Goal: Task Accomplishment & Management: Complete application form

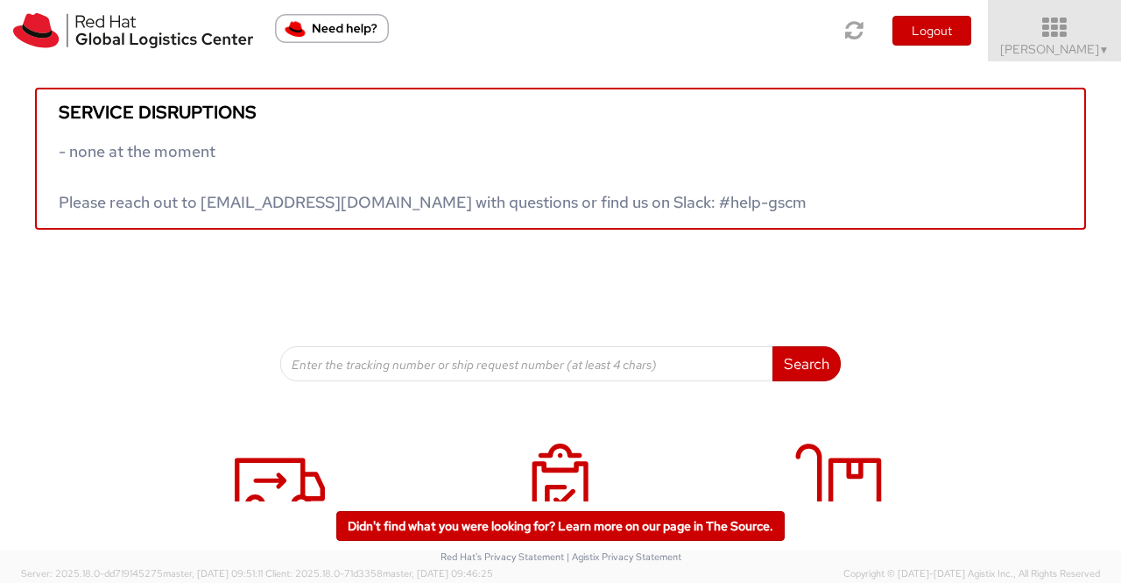
click at [1106, 45] on span "▼" at bounding box center [1104, 50] width 11 height 14
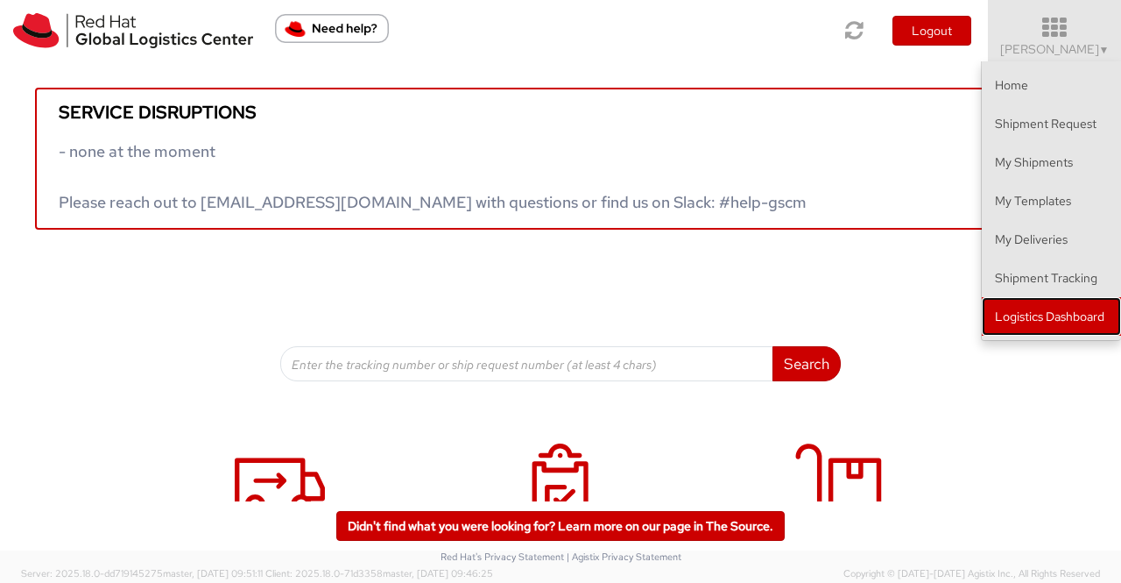
click at [1077, 318] on link "Logistics Dashboard" at bounding box center [1051, 316] width 139 height 39
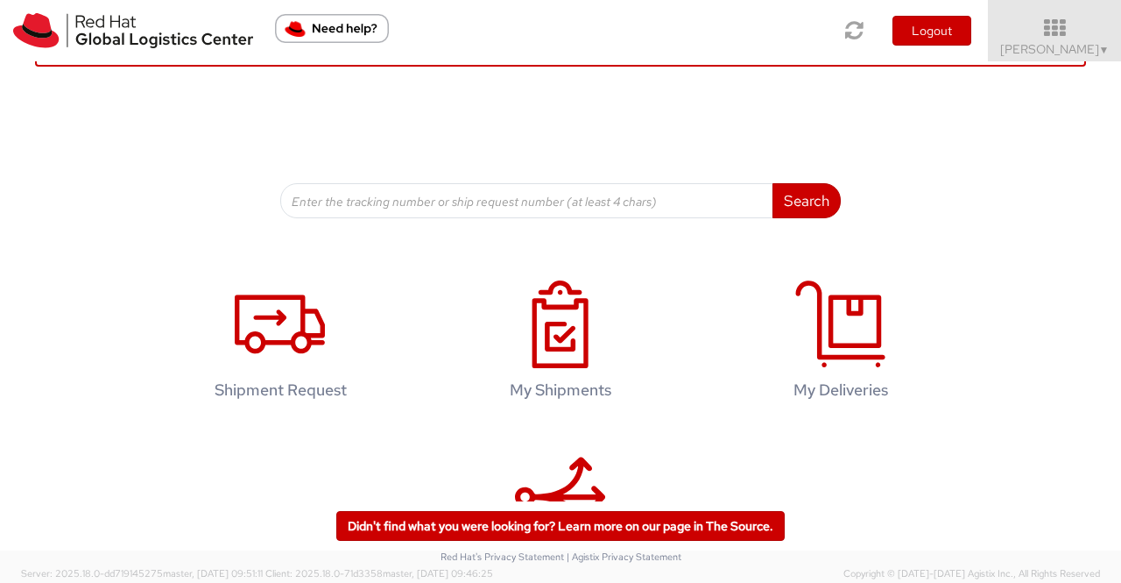
scroll to position [267, 0]
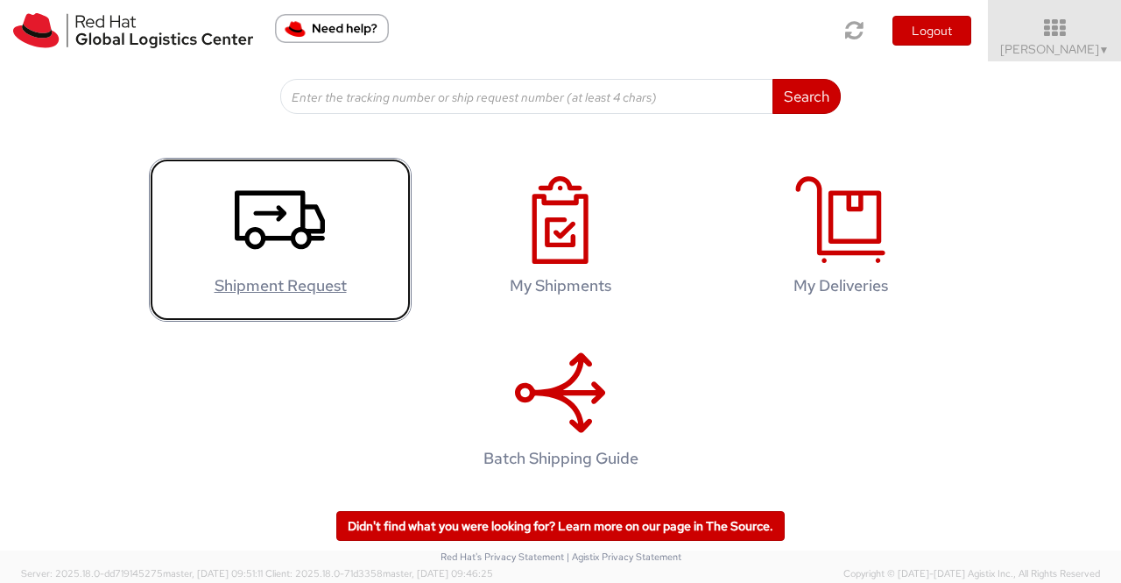
click at [279, 226] on icon at bounding box center [280, 220] width 90 height 88
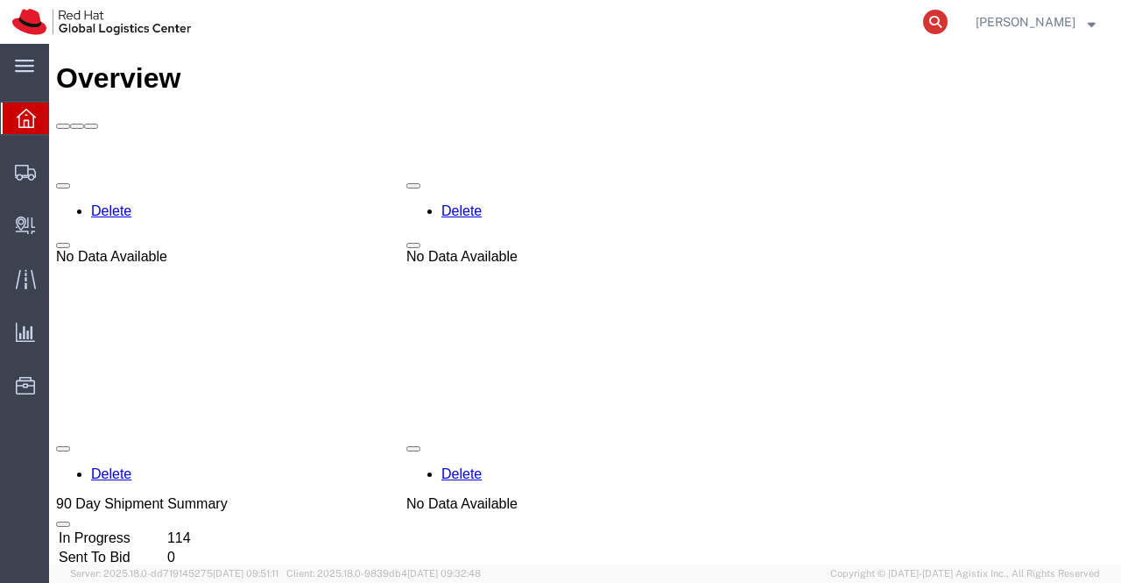
click at [936, 24] on icon at bounding box center [935, 22] width 25 height 25
paste input "393048937480"
type input "393048937480"
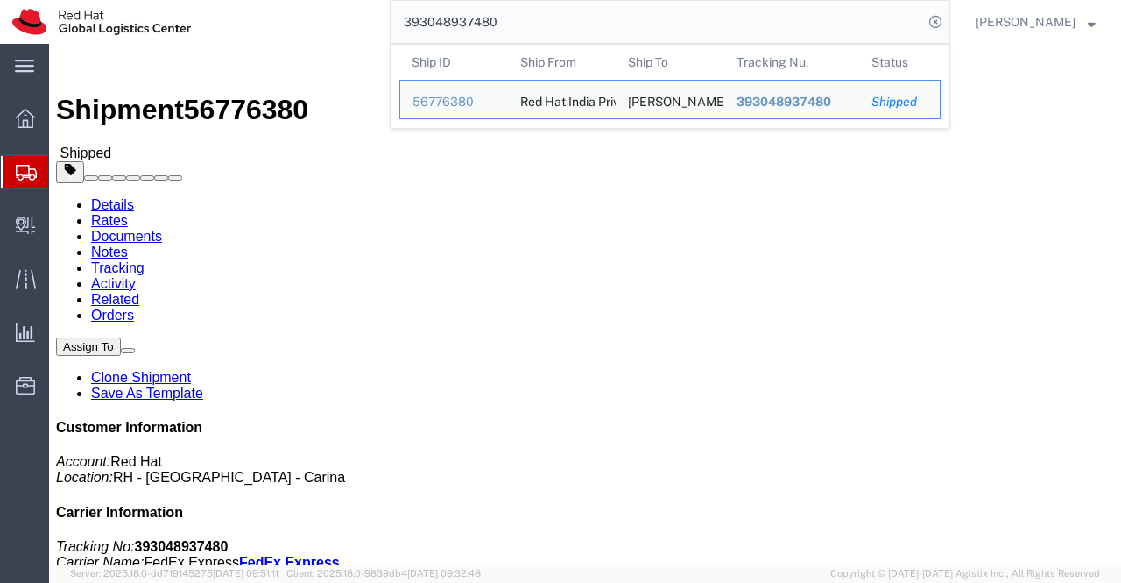
click div "Shipment Detail Ship From Red Hat India Private Limited (Pallav Sen Gupta) BENG…"
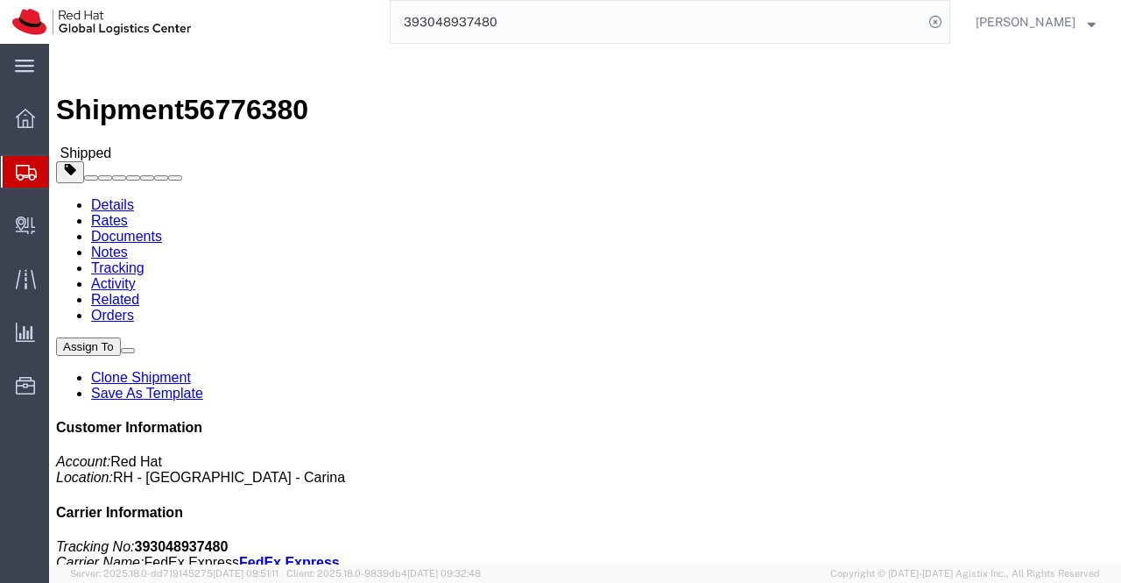
click div "Leg 1 - Small Parcel"
drag, startPoint x: 640, startPoint y: 225, endPoint x: 804, endPoint y: 221, distance: 164.8
click div "References Activity ID: Business Purchase Order: New Hire Kit for Associate Inv…"
click h4 "Routing & Vehicle Information"
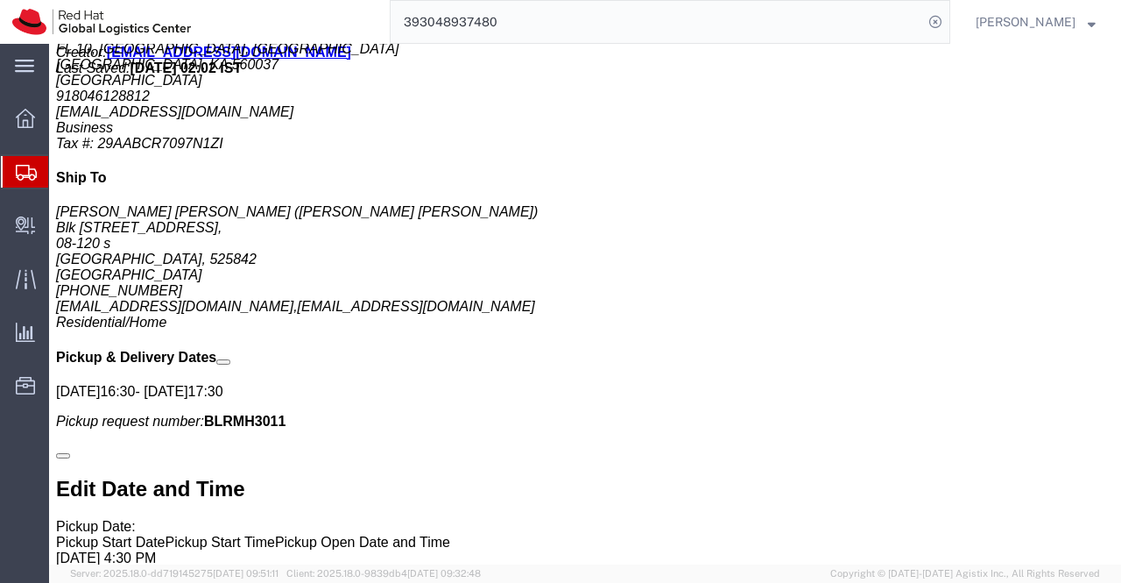
scroll to position [1051, 0]
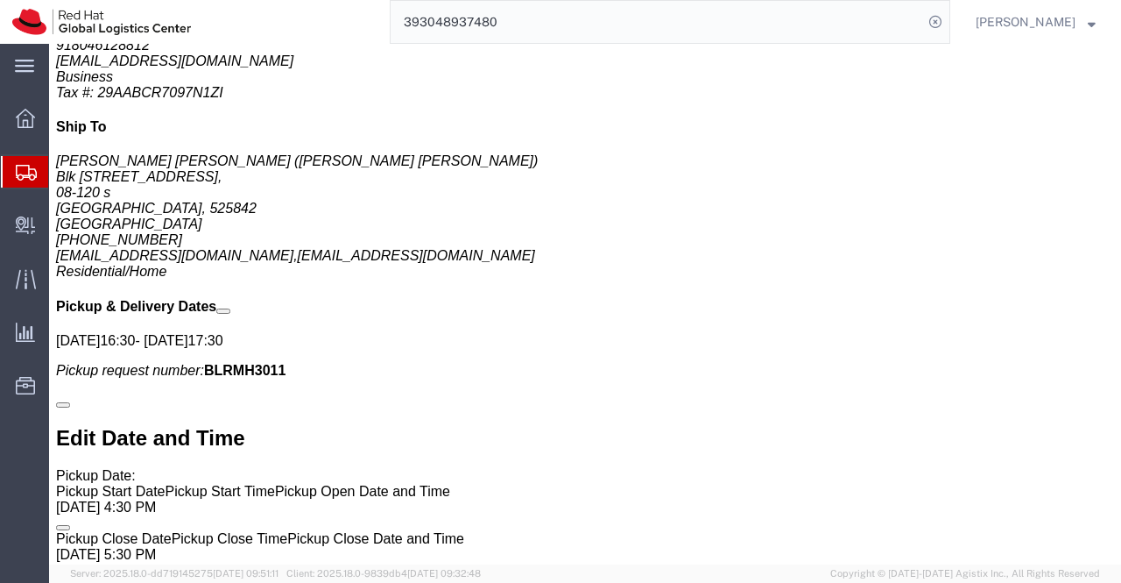
drag, startPoint x: 283, startPoint y: 422, endPoint x: 374, endPoint y: 427, distance: 91.2
click p "Message: New Hire Kit."
copy b "New Hire Kit."
click div "Handling Options Hold at Location Return Options Billing Cost Center: PPL Organ…"
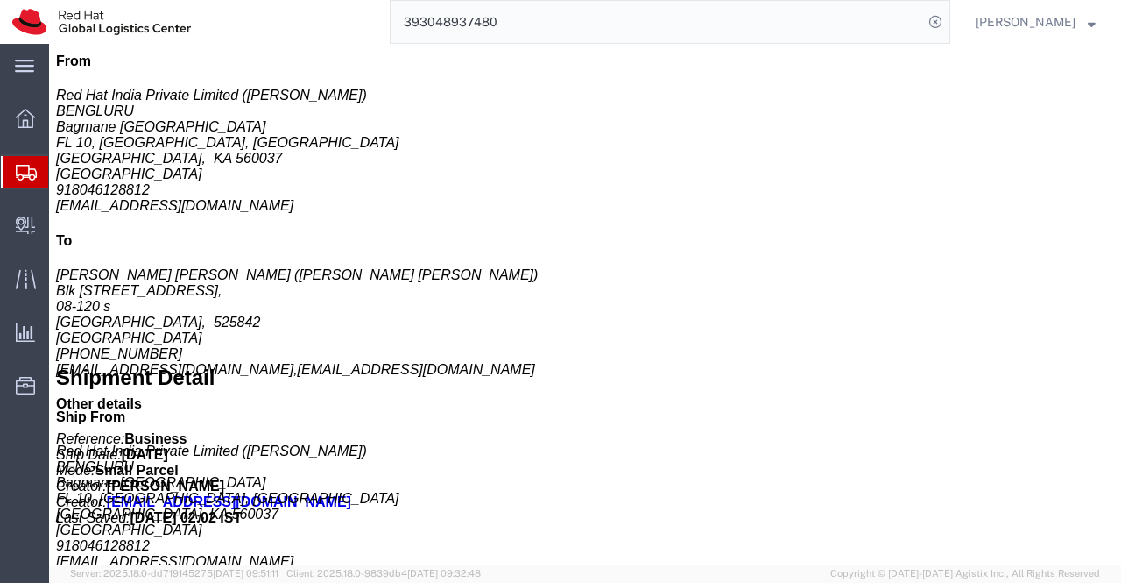
scroll to position [526, 0]
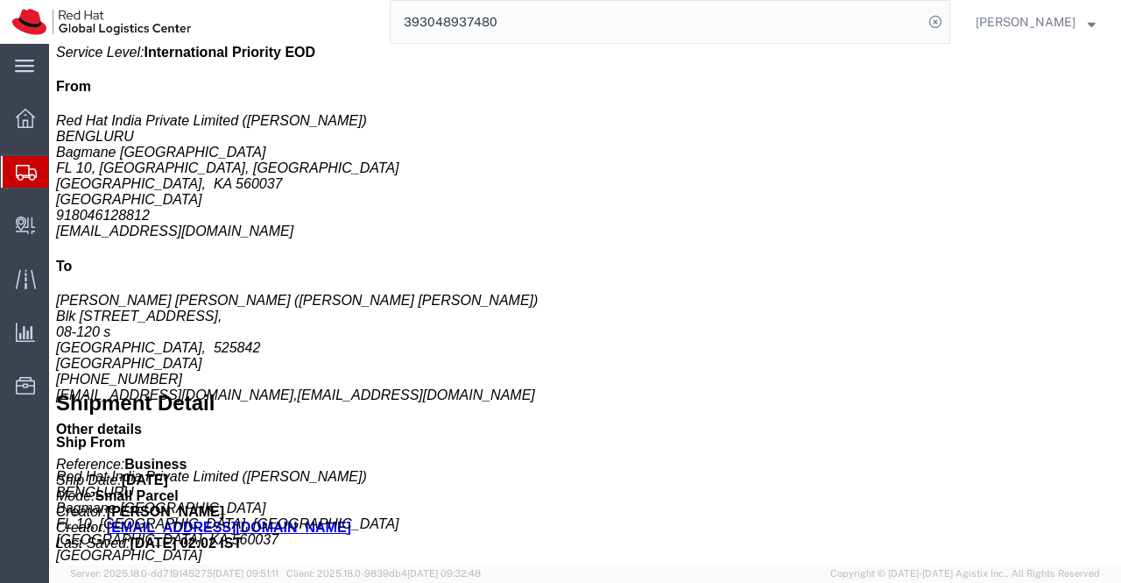
click b "1.00"
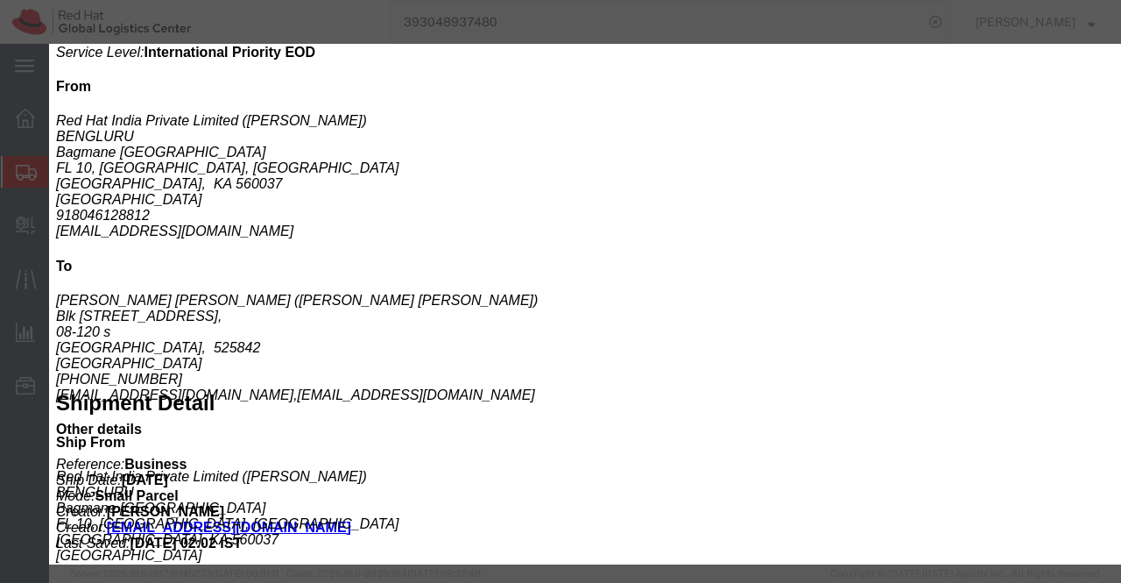
drag, startPoint x: 152, startPoint y: 78, endPoint x: 221, endPoint y: 80, distance: 68.4
click div "Product Name: Postcard Description: Red Hat Branded (Sample - not for resale, v…"
copy b "Postcard"
click div "Previous content Next content"
drag, startPoint x: 482, startPoint y: 223, endPoint x: 599, endPoint y: 229, distance: 117.5
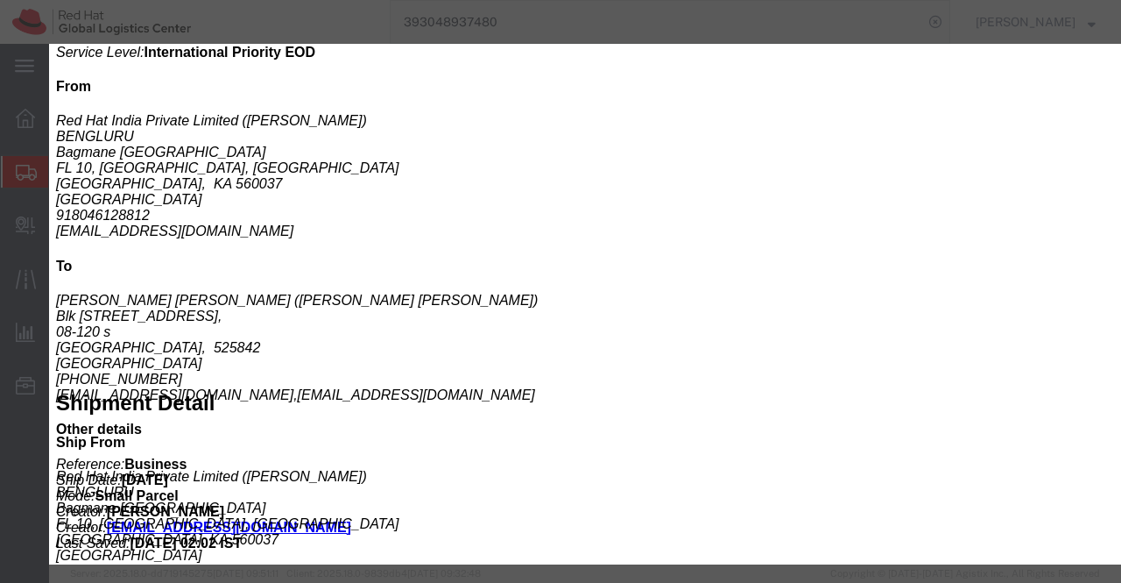
click div "Controlled: Shipment Controlled: HTS/Tariff Code: 4817200000"
copy b "4817200000"
click div "Controlled: Shipment Controlled: HTS/Tariff Code:"
drag, startPoint x: 67, startPoint y: 110, endPoint x: 222, endPoint y: 129, distance: 156.3
click div "Product Name: Postcard Description: Red Hat Branded (Sample - not for resale, v…"
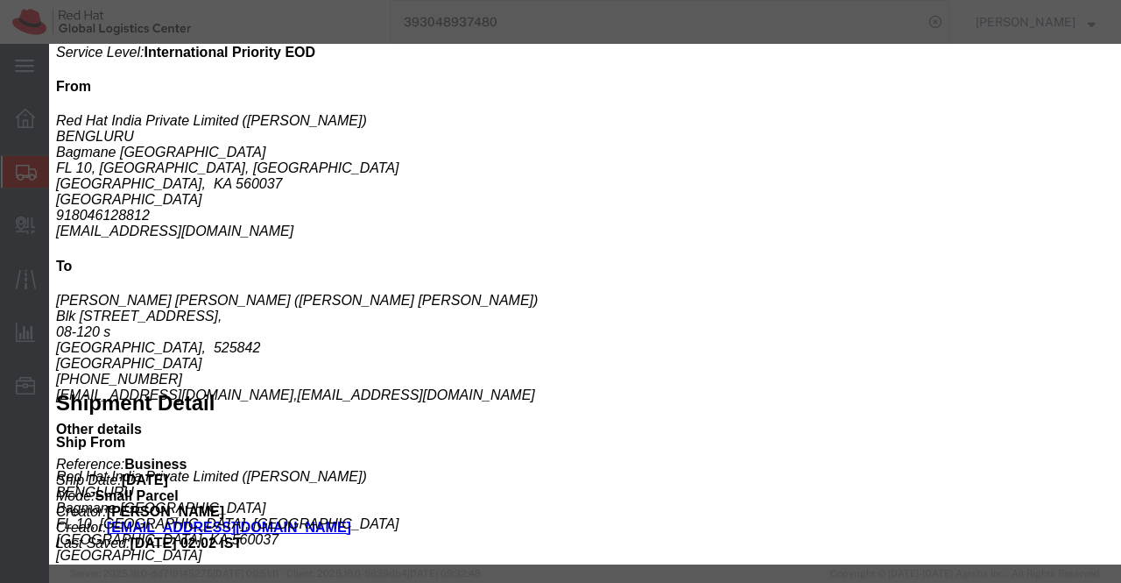
copy b "Red Hat Branded (Sample - not for resale, value for customs purpose only)"
click button "button"
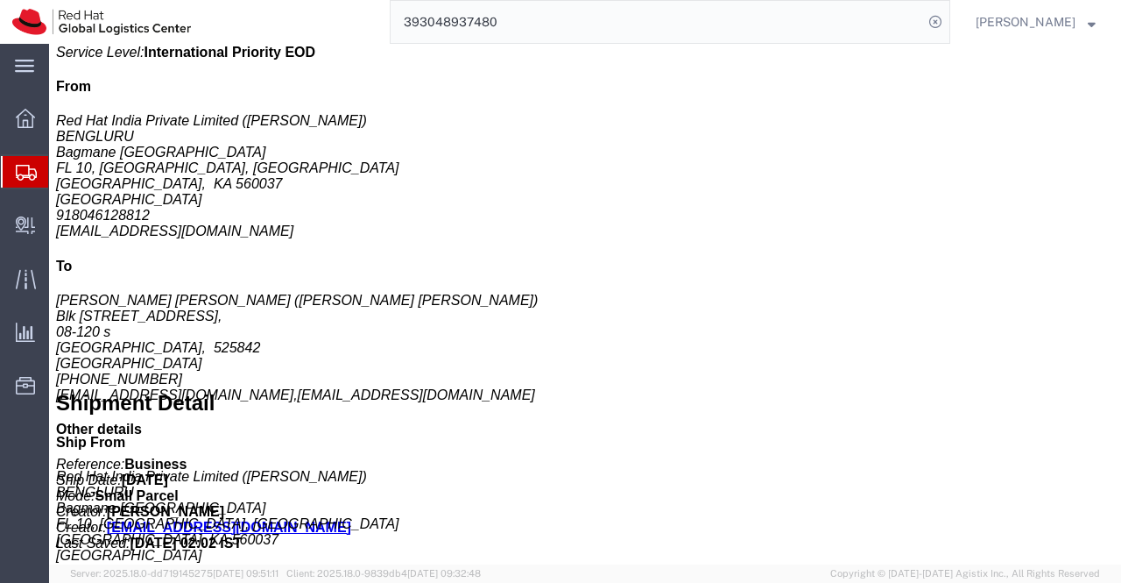
click div "Fedora Hat - 100% polyester Pieces: 1.00 Each Total value: 18.00 USD Country of…"
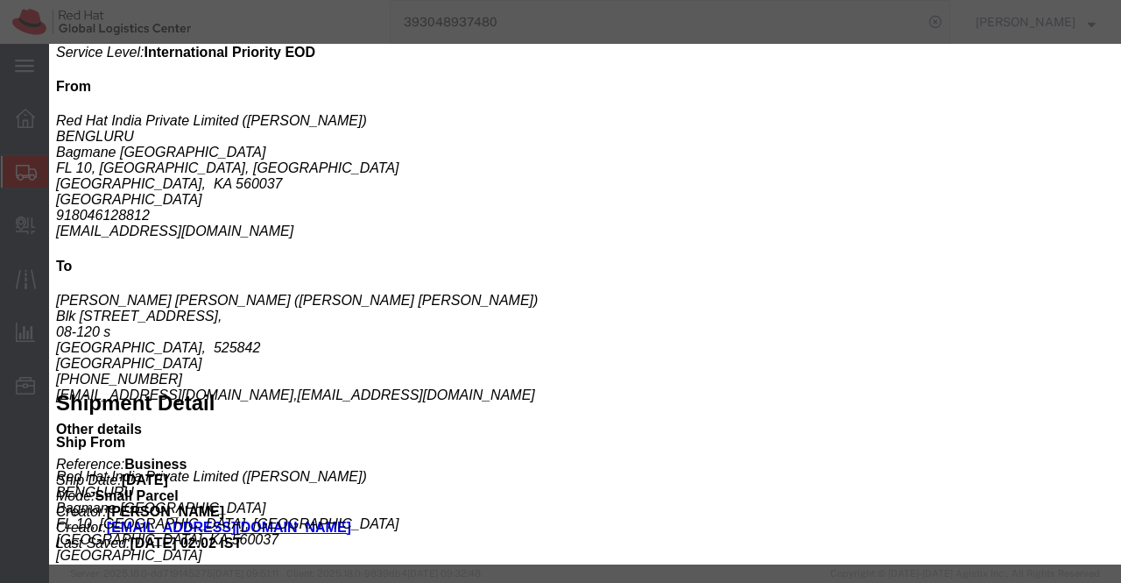
drag, startPoint x: 152, startPoint y: 78, endPoint x: 319, endPoint y: 78, distance: 166.5
click div "Product Name: Fedora Hat - 100% polyester Description: Red Hat Branded (Sample …"
copy b "Fedora Hat - 100% polyester"
click div "Product Name: Fedora Hat - 100% polyester Description: Red Hat Branded (Sample …"
drag, startPoint x: 480, startPoint y: 224, endPoint x: 569, endPoint y: 226, distance: 88.5
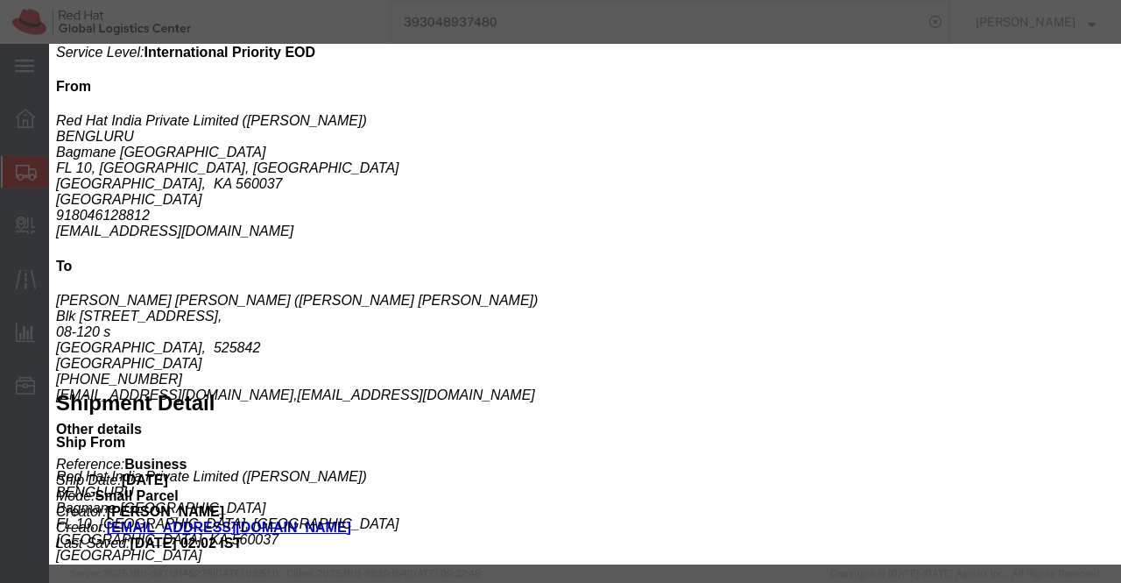
click div "Controlled: Shipment Controlled: HTS/Tariff Code: 6505000000"
copy b "6505000000"
drag, startPoint x: 254, startPoint y: 302, endPoint x: 44, endPoint y: 81, distance: 304.9
click div "Country: Singapore Import ID:"
drag, startPoint x: 68, startPoint y: 113, endPoint x: 236, endPoint y: 132, distance: 168.4
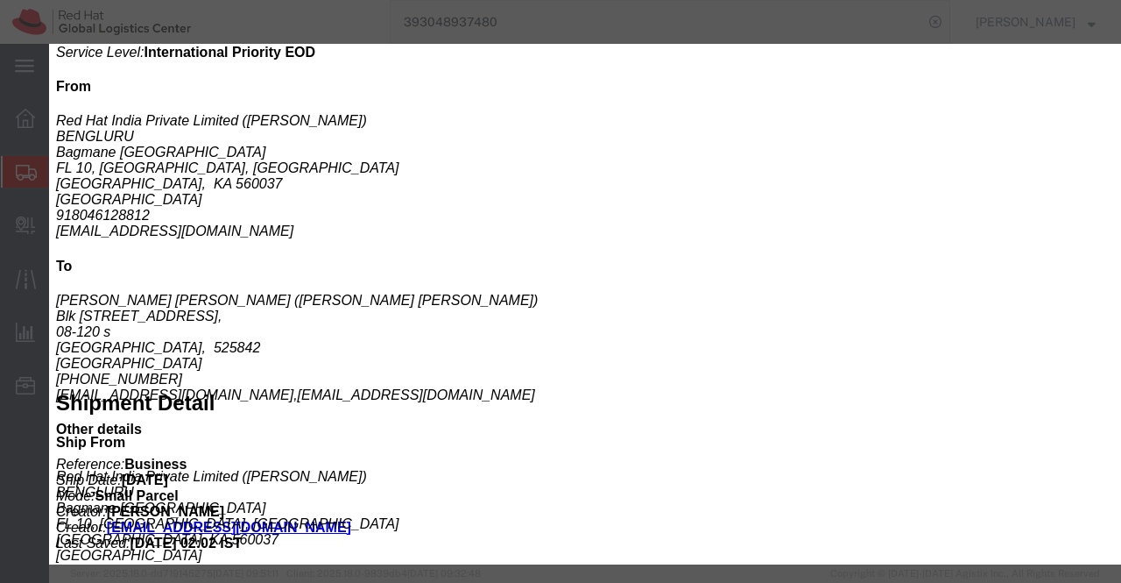
click b "Red Hat Branded (Sample - not for resale, value for customs purpose only)"
copy b "Red Hat Branded (Sample - not for resale, value for customs purpose only)"
click icon "button"
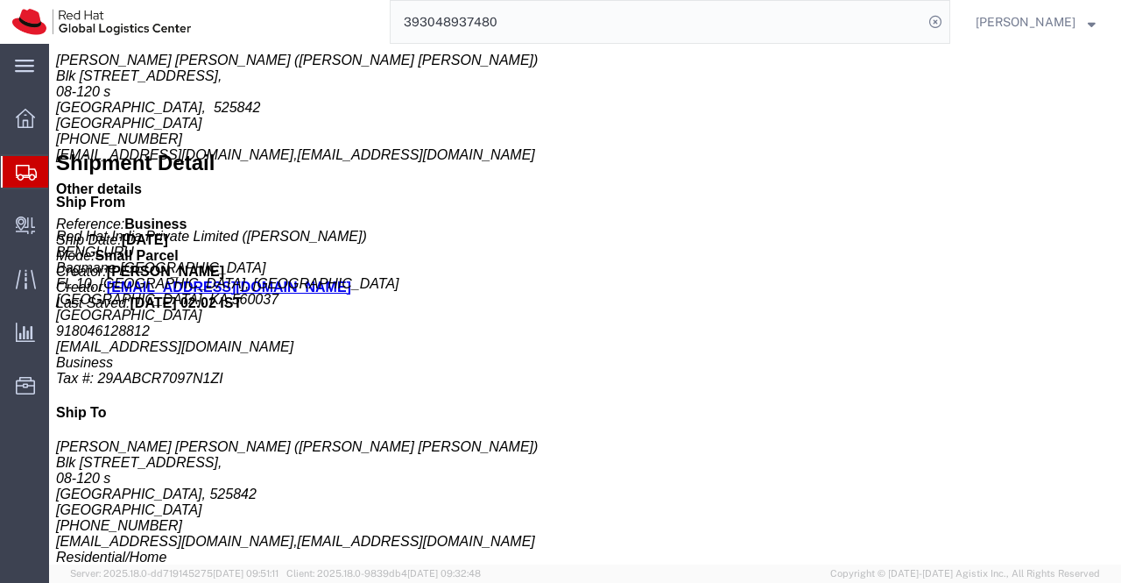
scroll to position [788, 0]
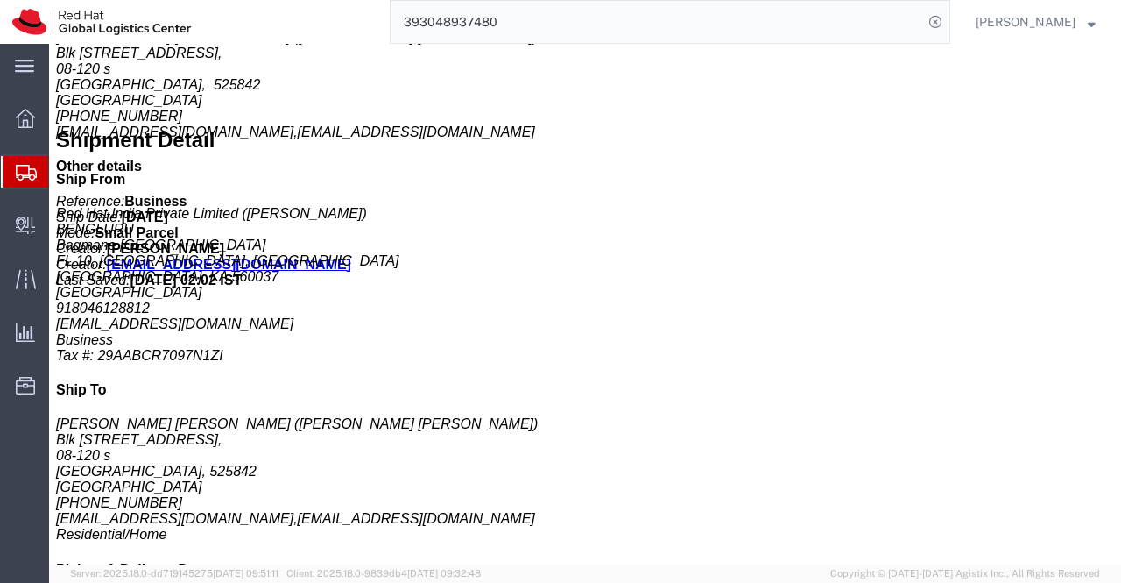
click div "Sticker Pieces: 1.00 Each Total value: 0.29 USD Country of Origin: United States"
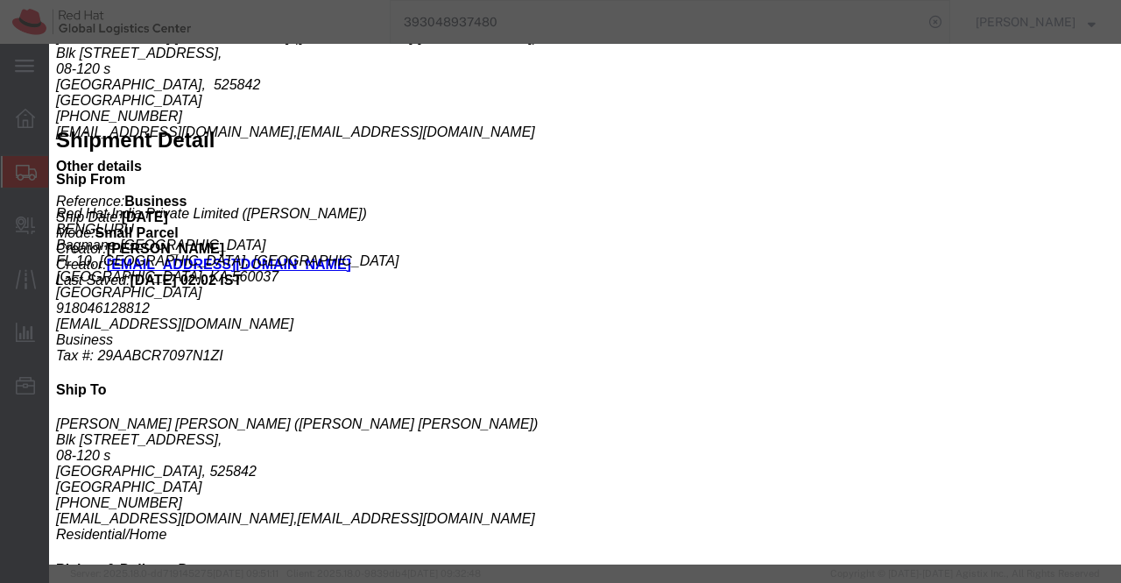
drag, startPoint x: 152, startPoint y: 76, endPoint x: 216, endPoint y: 81, distance: 64.1
click div "Product Name: Sticker Description: Red Hat Branded (Sample - not for resale, va…"
copy b "Sticker"
click div "Controlled: Shipment Controlled: HTS/Tariff Code:"
drag, startPoint x: 482, startPoint y: 226, endPoint x: 570, endPoint y: 231, distance: 88.6
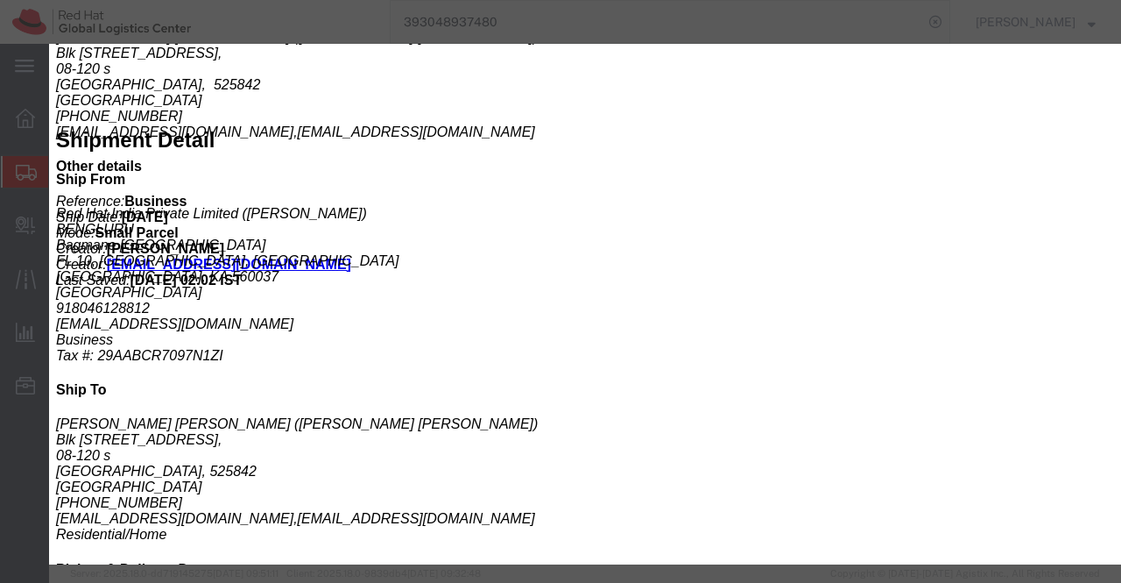
click div "Controlled: Shipment Controlled: HTS/Tariff Code: 4908900000"
copy b "4908900000"
click div "Controlled: Shipment Controlled: HTS/Tariff Code:"
drag, startPoint x: 67, startPoint y: 112, endPoint x: 227, endPoint y: 134, distance: 161.8
click div "Product Name: Sticker Description: Red Hat Branded (Sample - not for resale, va…"
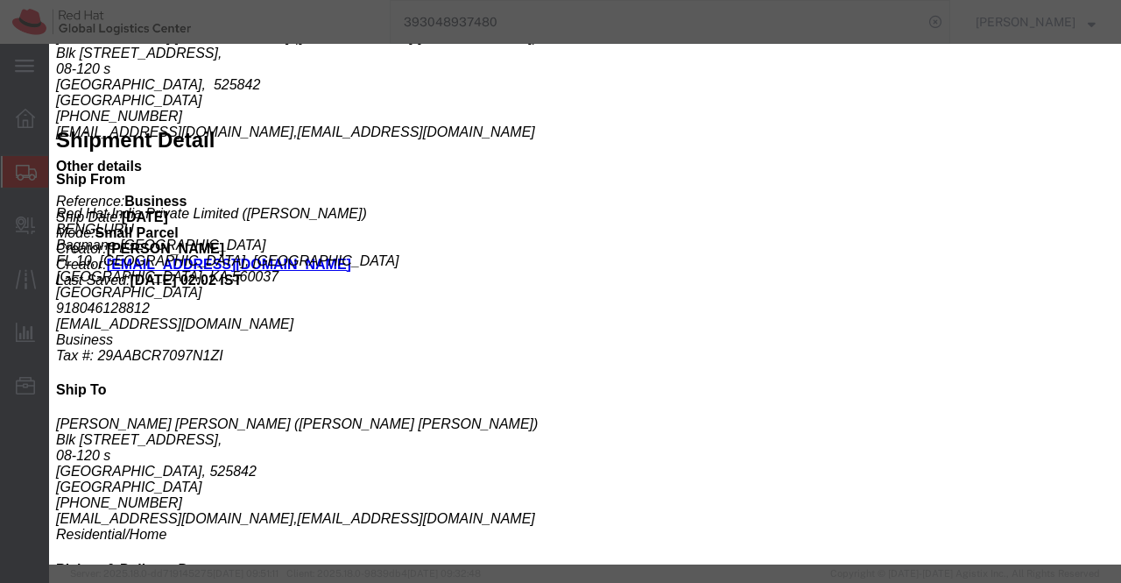
copy b "Red Hat Branded (Sample - not for resale, value for customs purpose only)"
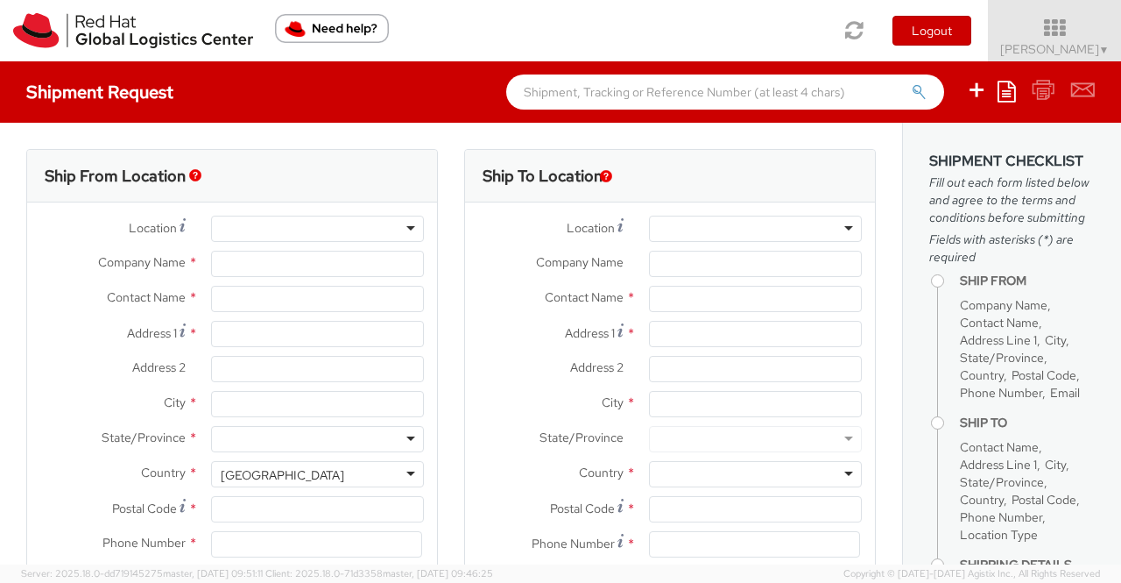
select select "901"
select select
type input "Red Hat India Private Limited"
type input "Sumitra Hansdah"
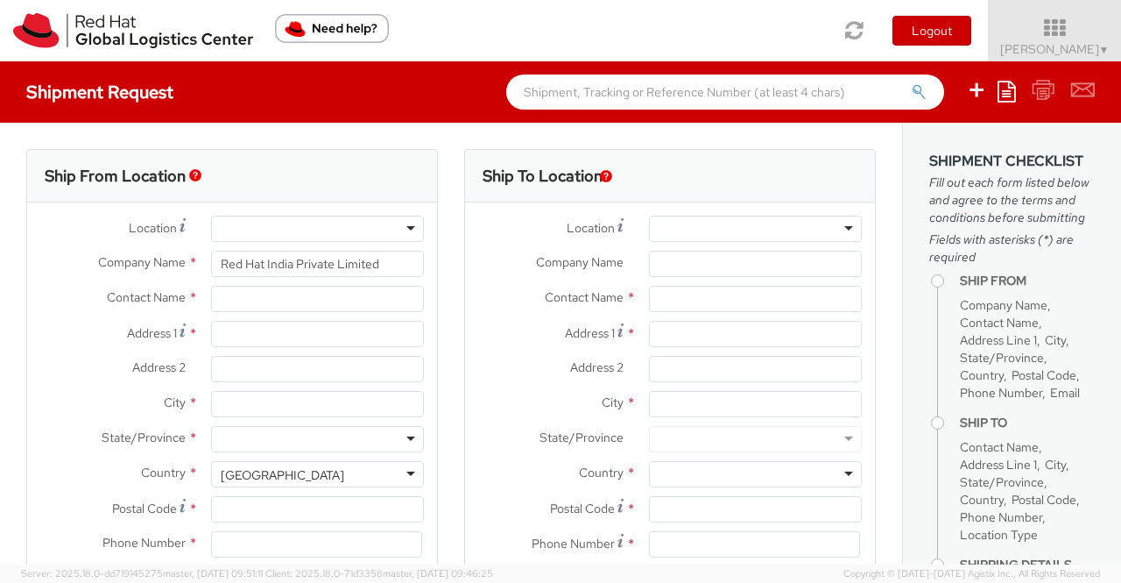
type input "Bagmane Constellation Business Park"
type input "FL 10, East Tower, Carina Building"
type input "BANGALORE"
type input "560037"
type input "918046128812"
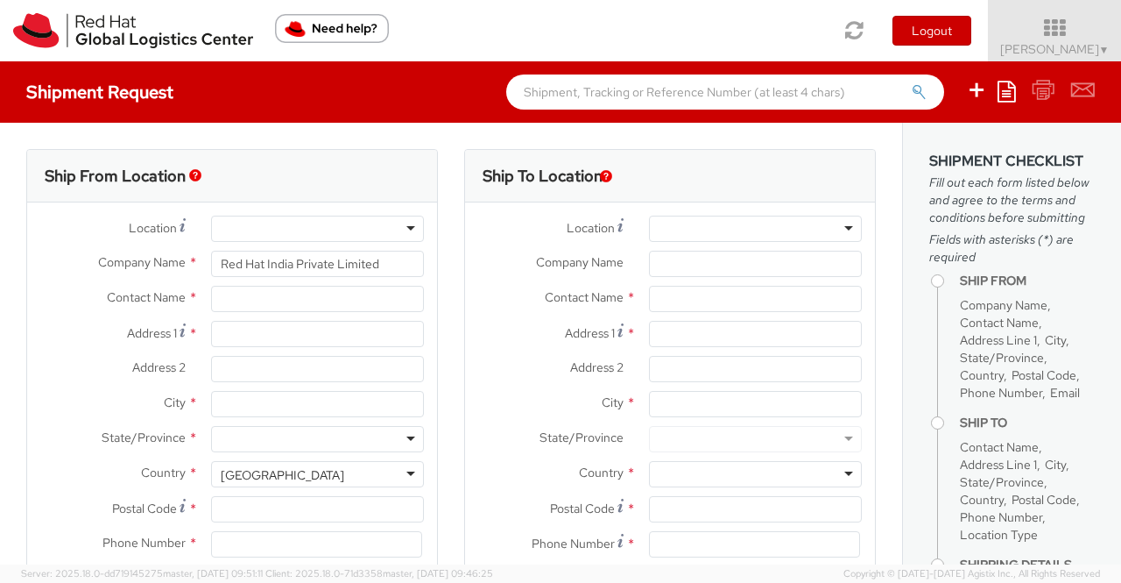
type input "shansdah@redhat.com"
select select "CM"
select select "KGS"
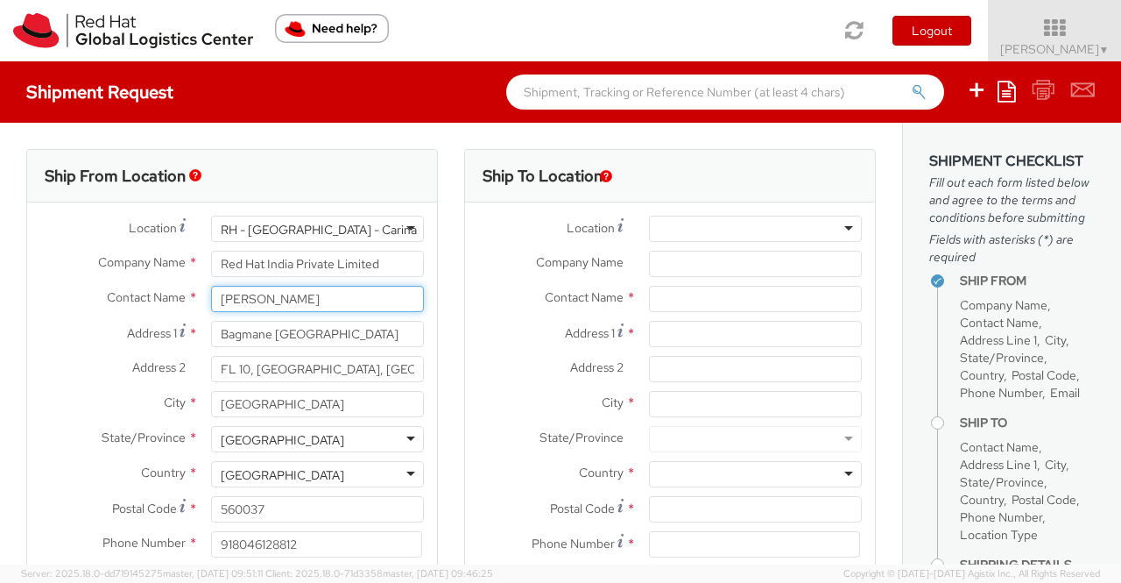
drag, startPoint x: 345, startPoint y: 298, endPoint x: 196, endPoint y: 296, distance: 148.9
click at [198, 296] on div "Sumitra Hansdah" at bounding box center [317, 299] width 239 height 26
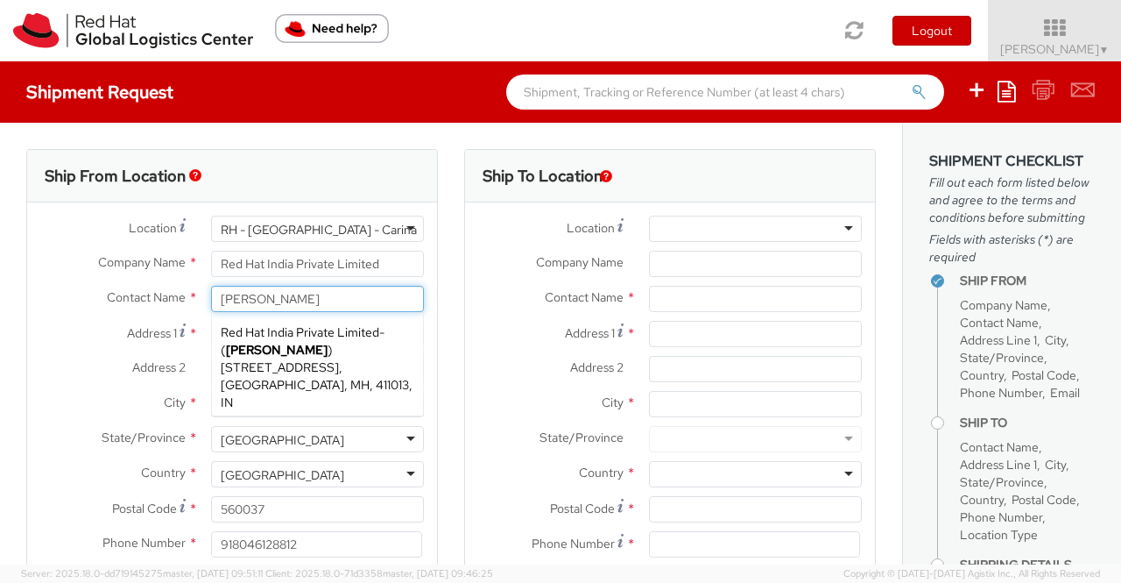
type input "Pallav Sen Gupta"
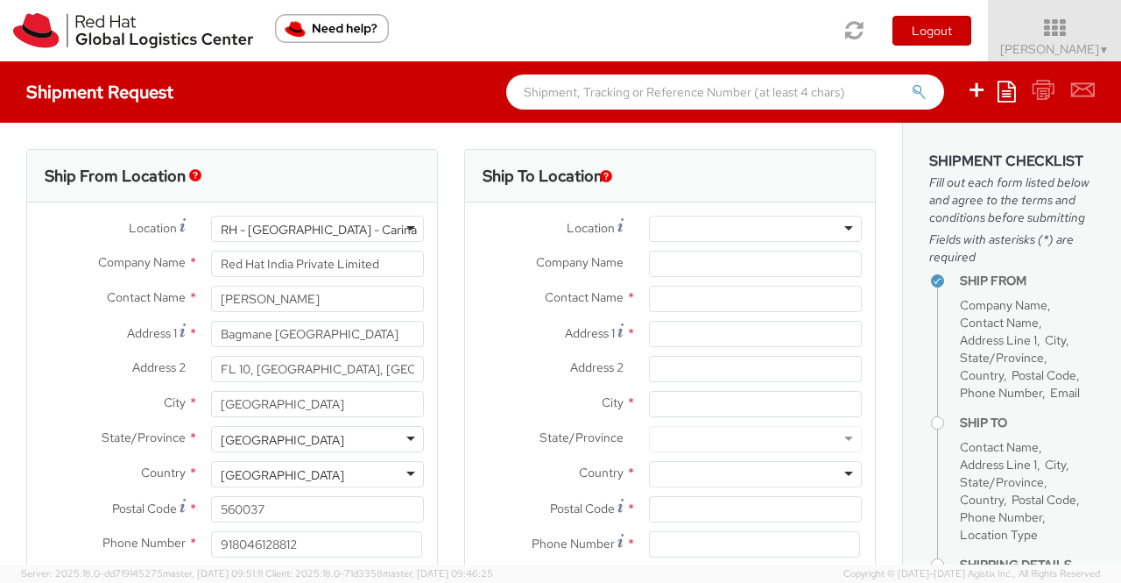
click at [351, 152] on div "Ship From Location" at bounding box center [232, 176] width 410 height 53
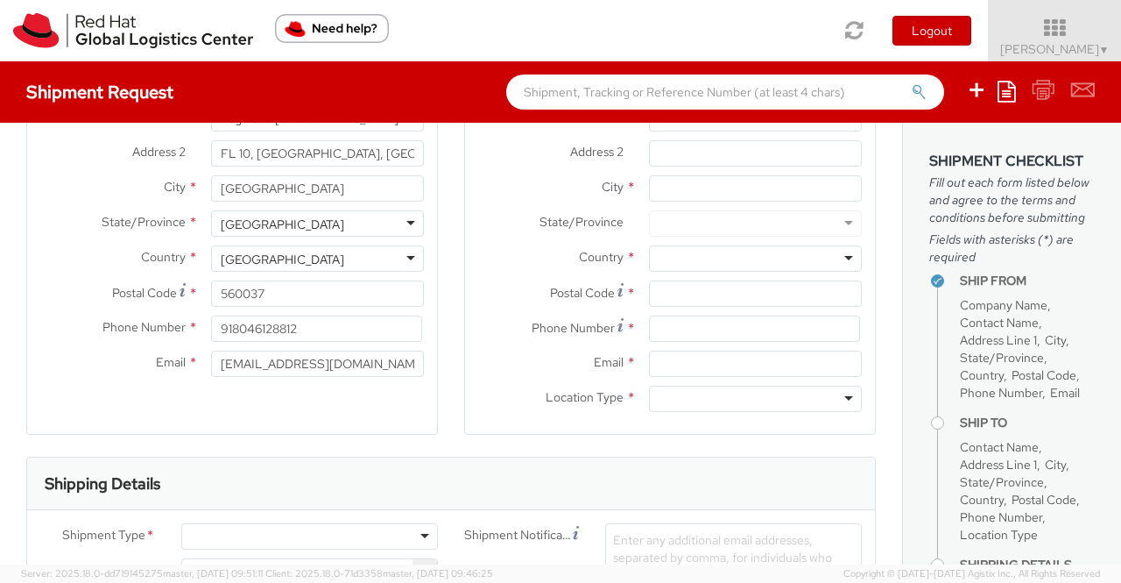
scroll to position [263, 0]
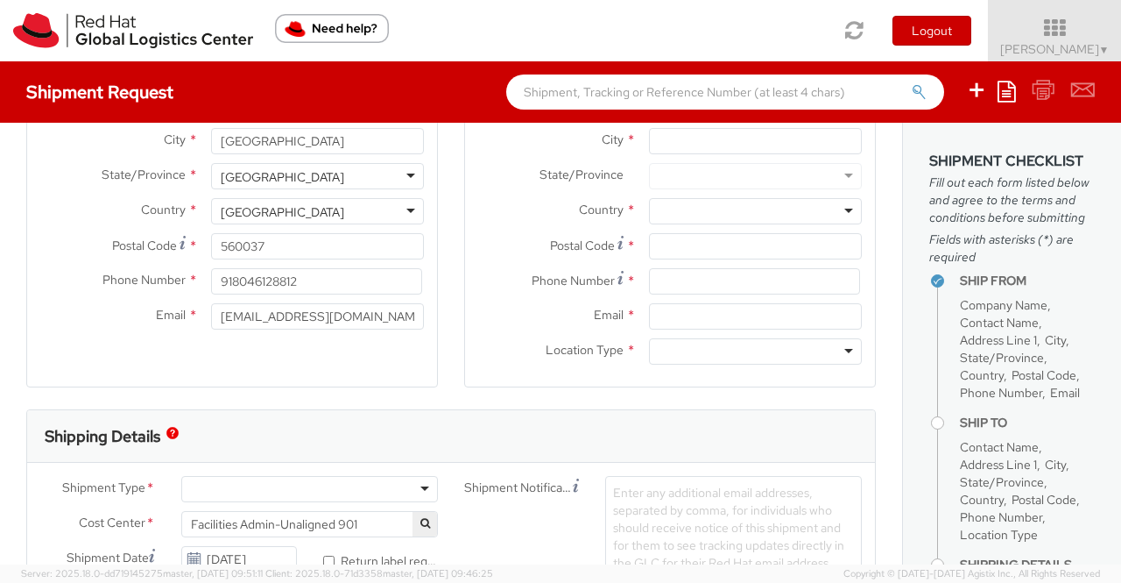
click at [421, 483] on div at bounding box center [309, 489] width 257 height 26
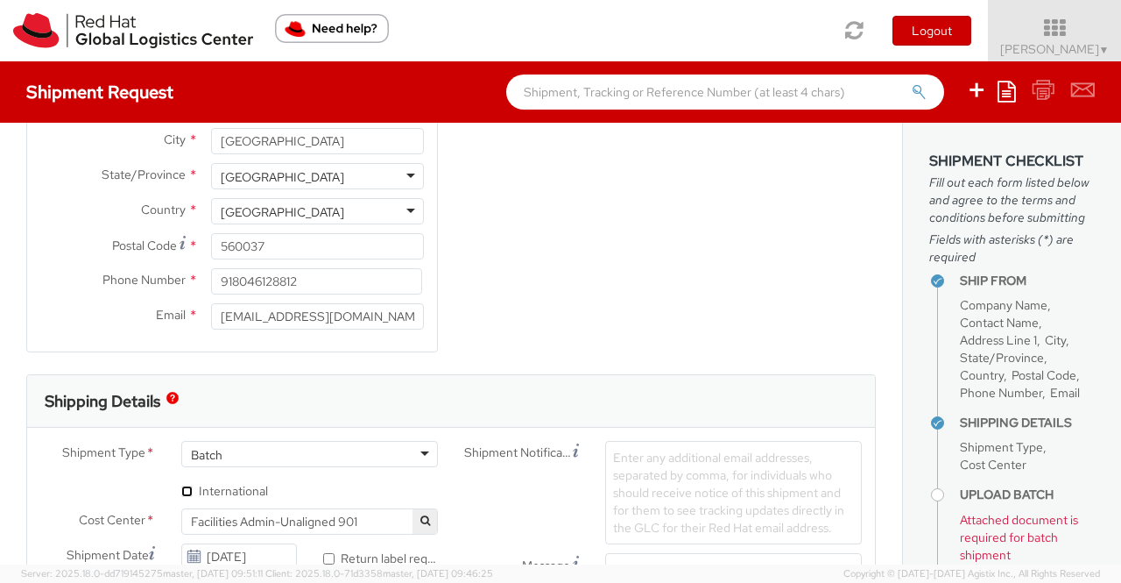
click at [182, 490] on input "* International" at bounding box center [186, 490] width 11 height 11
checkbox input "true"
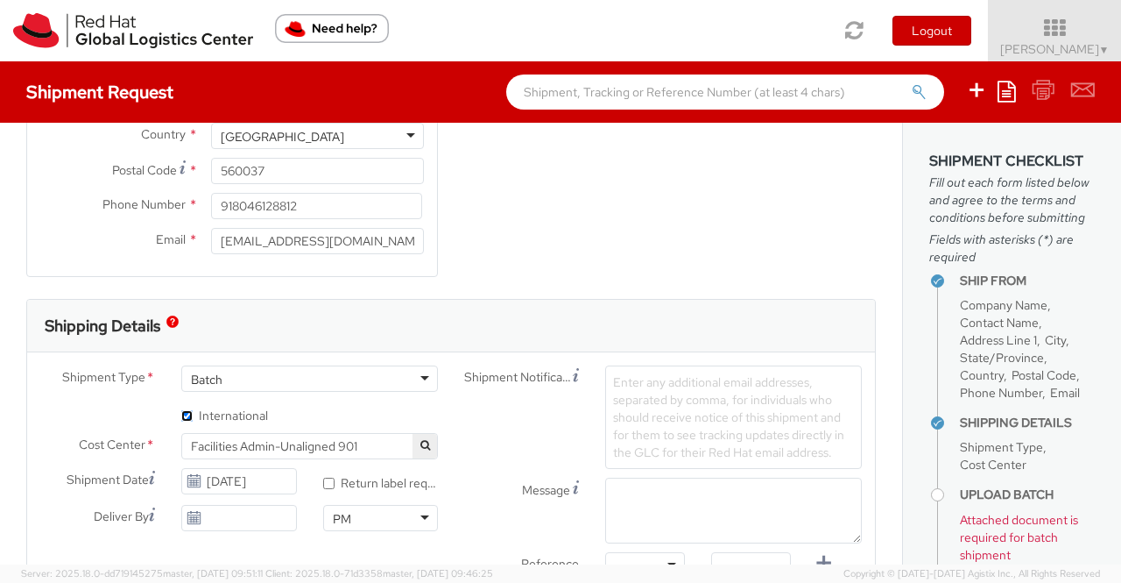
scroll to position [438, 0]
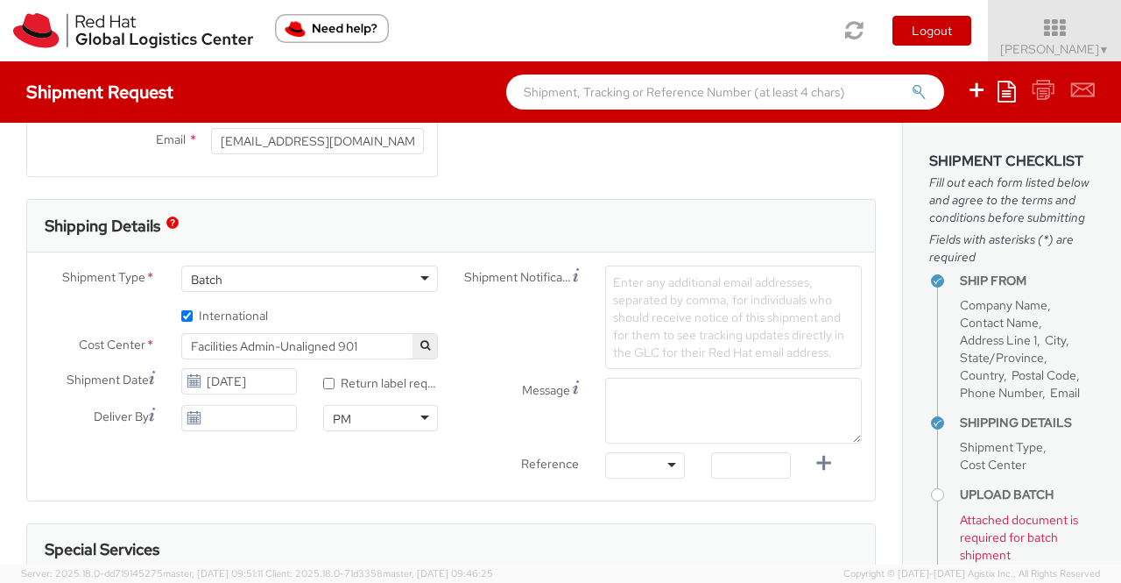
click at [421, 343] on icon "button" at bounding box center [426, 345] width 10 height 11
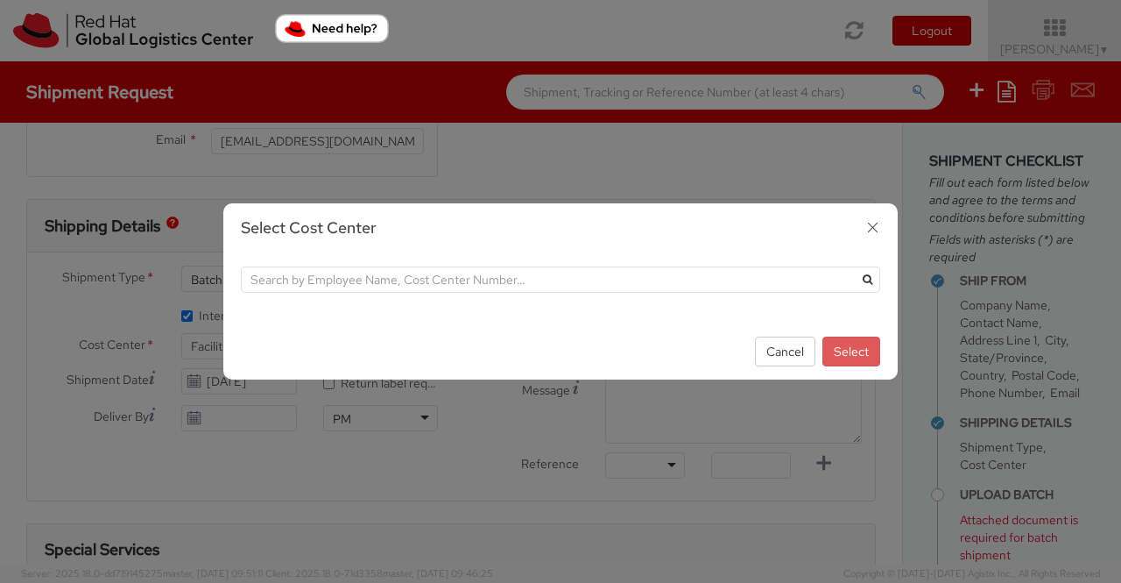
click at [878, 227] on icon "button" at bounding box center [872, 227] width 25 height 25
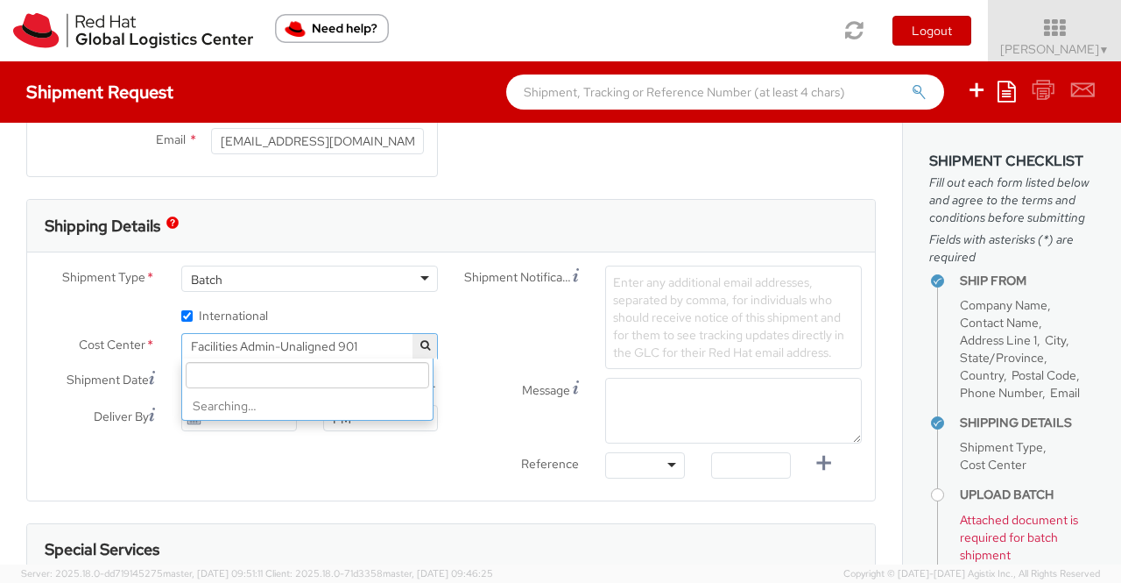
click at [378, 344] on span "Facilities Admin-Unaligned 901" at bounding box center [309, 346] width 237 height 16
click at [383, 376] on input "search" at bounding box center [308, 375] width 244 height 26
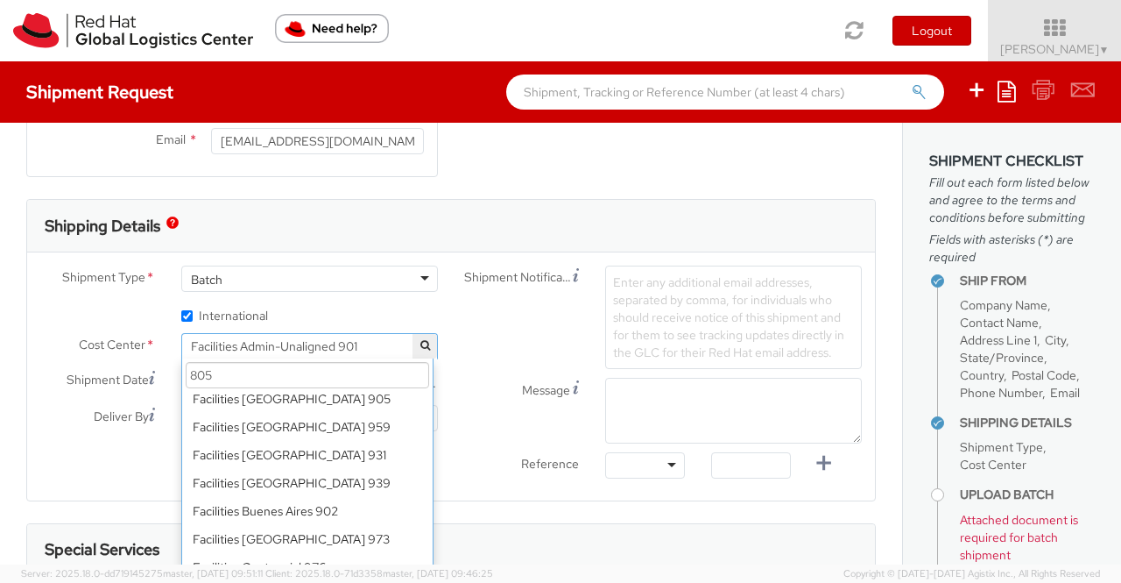
scroll to position [0, 0]
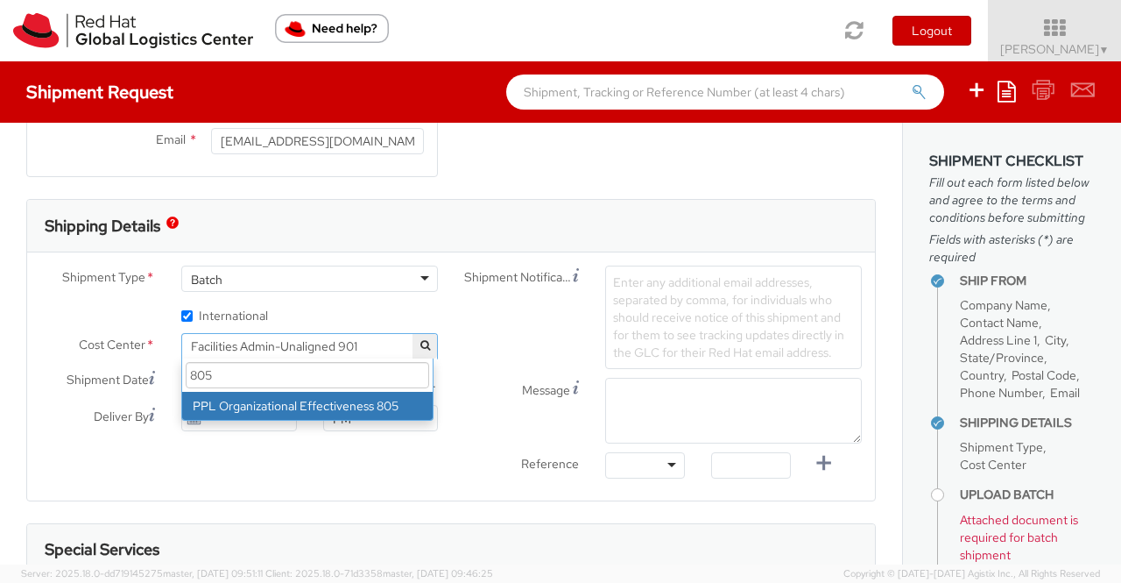
type input "805"
select select "805"
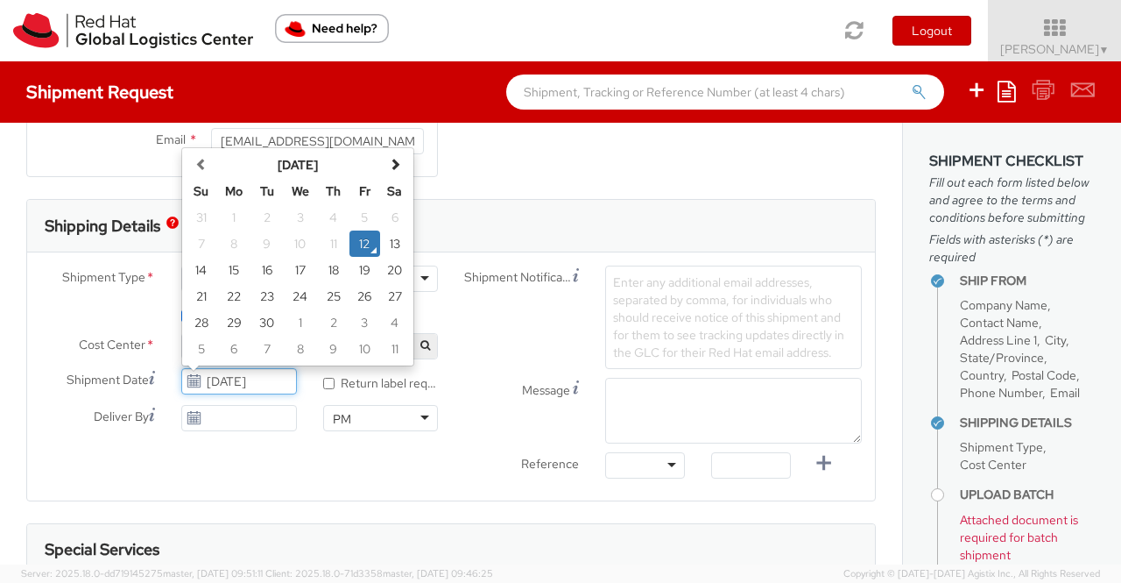
click at [237, 381] on input "09/12/2025" at bounding box center [238, 381] width 115 height 26
click at [230, 275] on td "15" at bounding box center [233, 270] width 35 height 26
type input "09/15/2025"
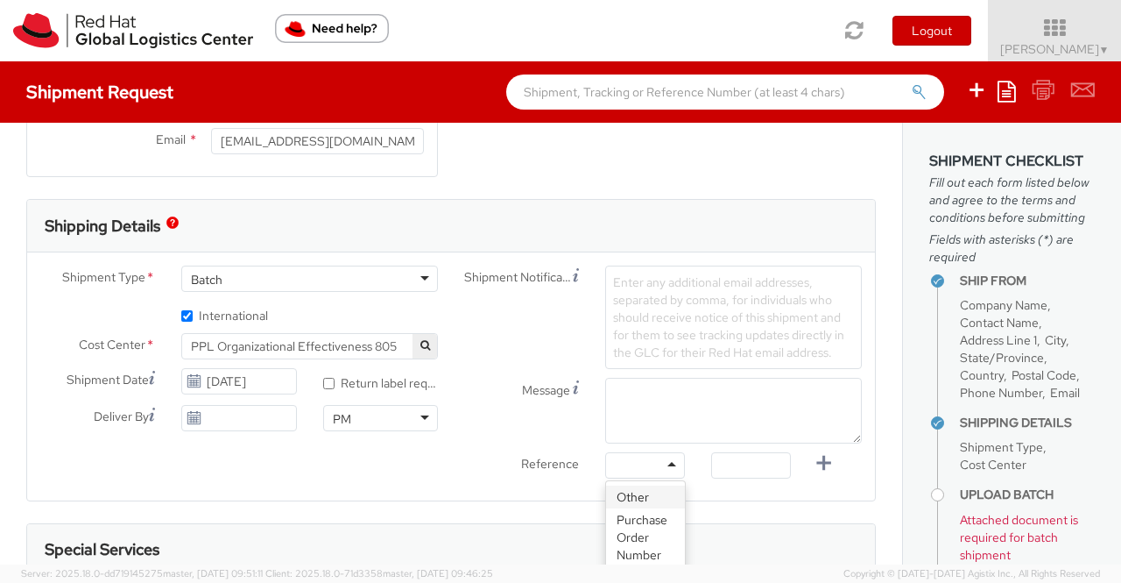
click at [664, 463] on div at bounding box center [645, 465] width 80 height 26
click at [718, 465] on input "text" at bounding box center [751, 465] width 80 height 26
paste input "New Hire Kit for Associate"
type input "New Hire Kit for Associate"
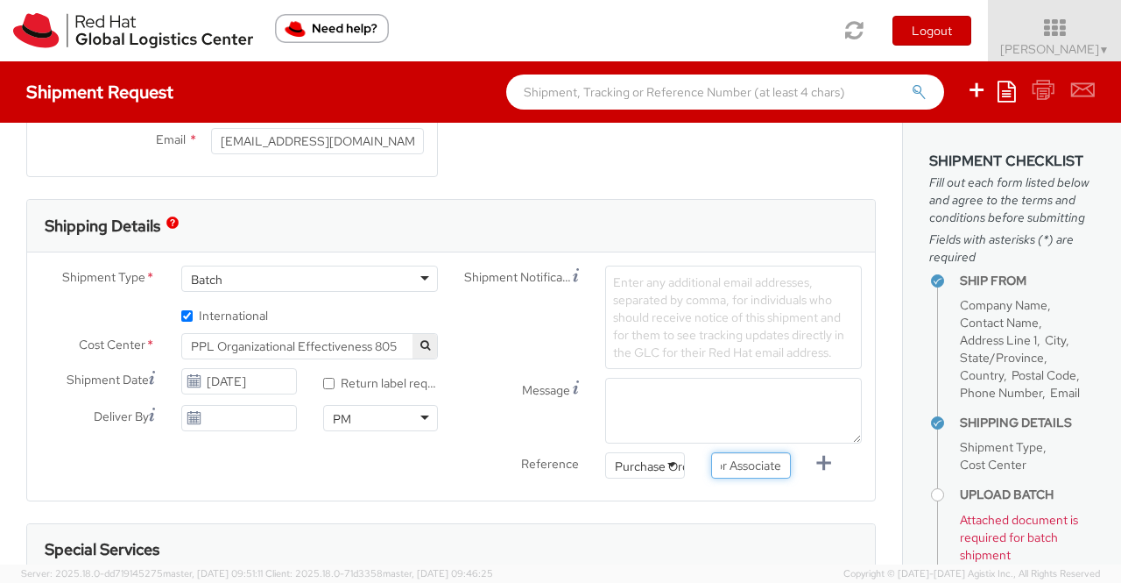
scroll to position [0, 0]
click at [692, 396] on textarea "Message" at bounding box center [733, 411] width 257 height 66
paste textarea "New Hire Kit."
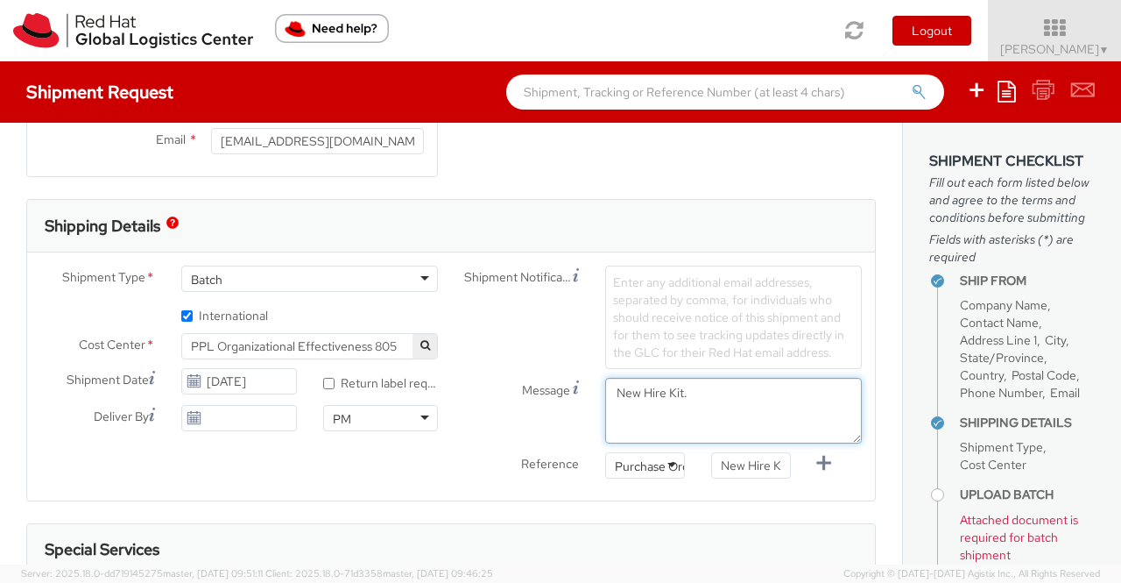
type textarea "New Hire Kit."
click at [473, 201] on div "Shipping Details" at bounding box center [451, 226] width 848 height 53
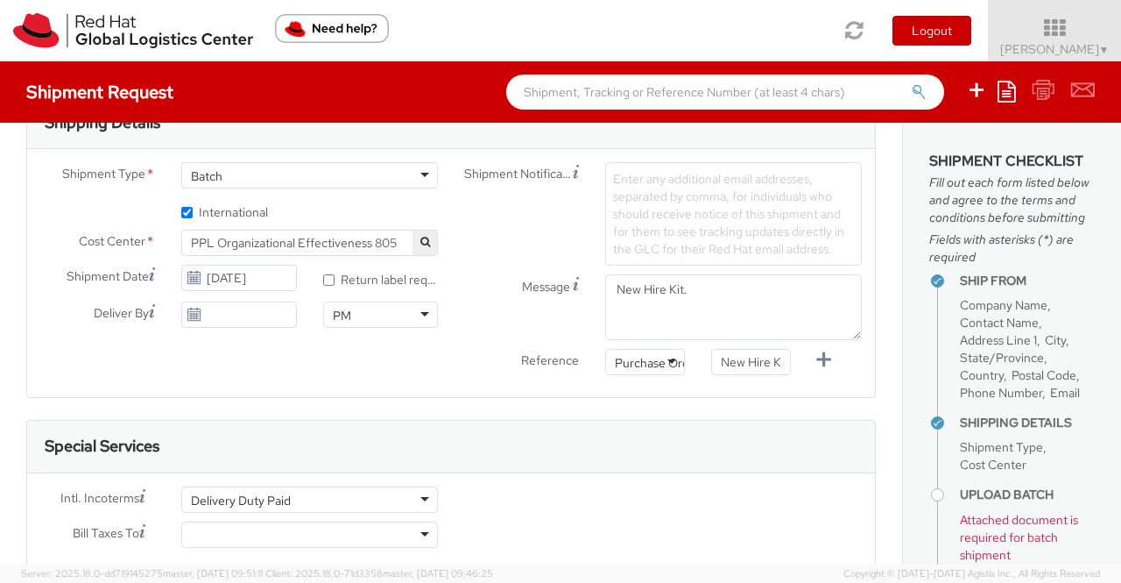
scroll to position [613, 0]
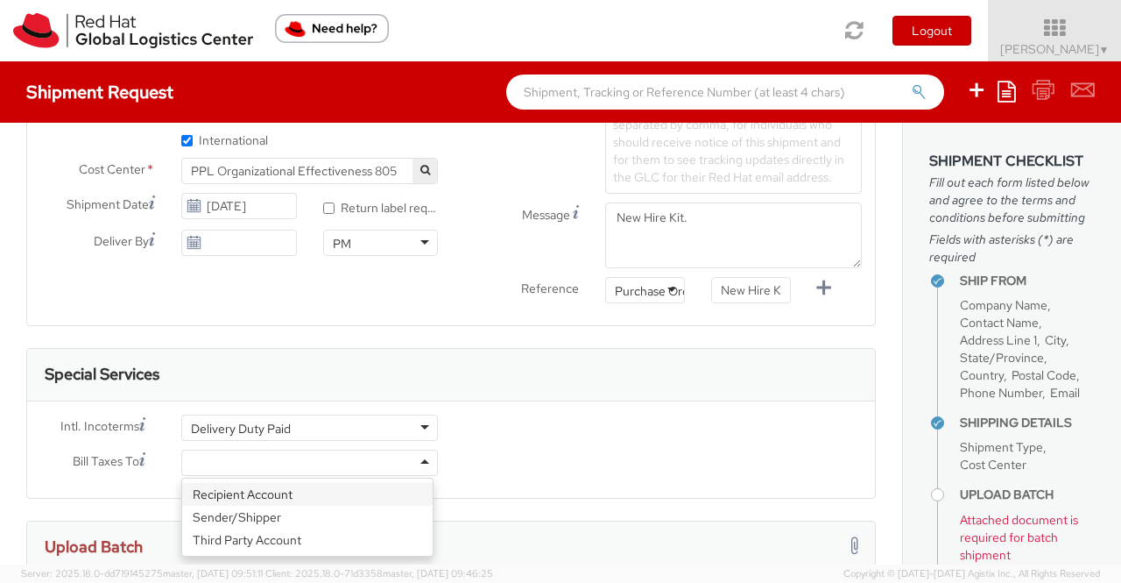
click at [421, 461] on div at bounding box center [309, 462] width 257 height 26
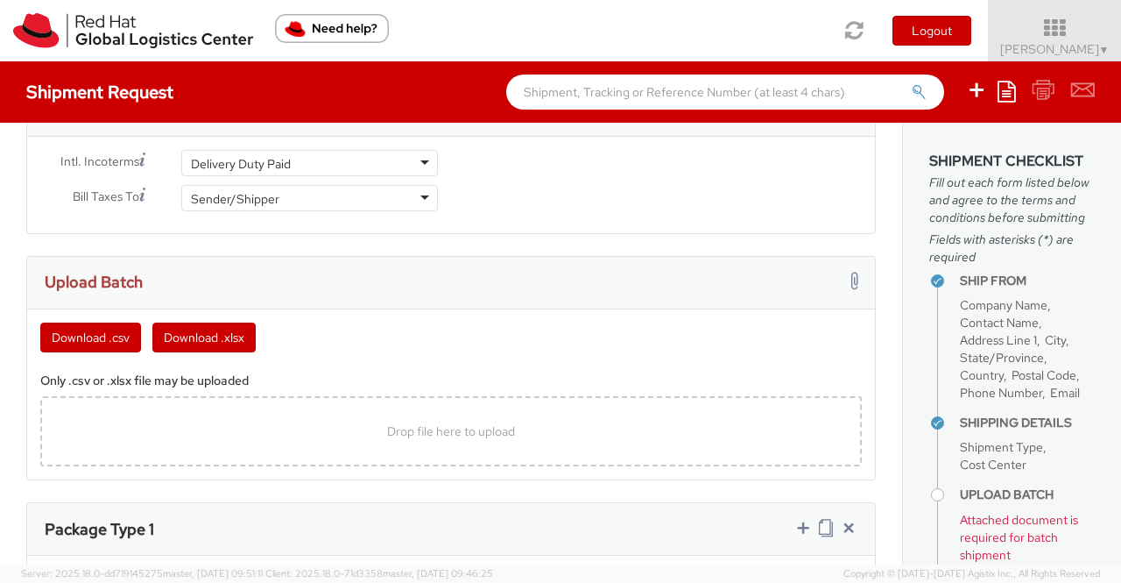
scroll to position [964, 0]
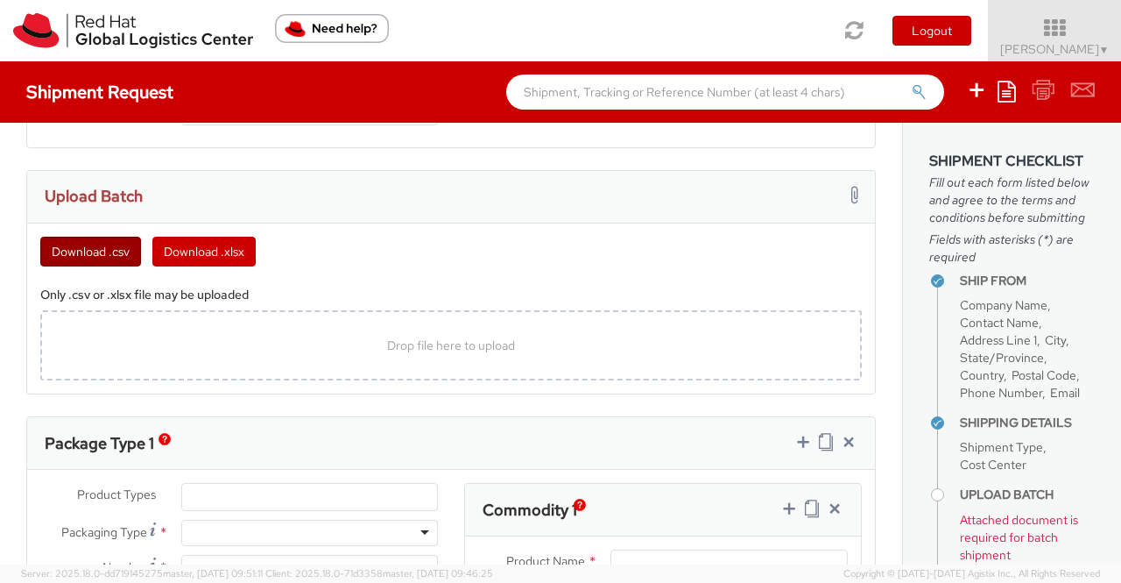
click at [80, 248] on button "Download .csv" at bounding box center [90, 252] width 101 height 30
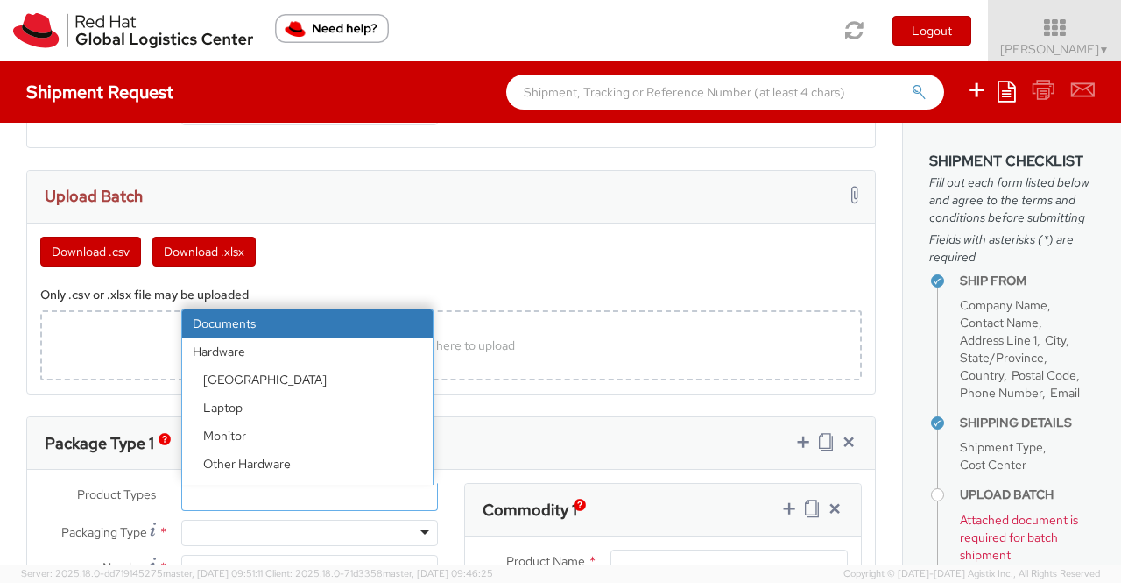
click at [389, 484] on ul at bounding box center [309, 497] width 255 height 26
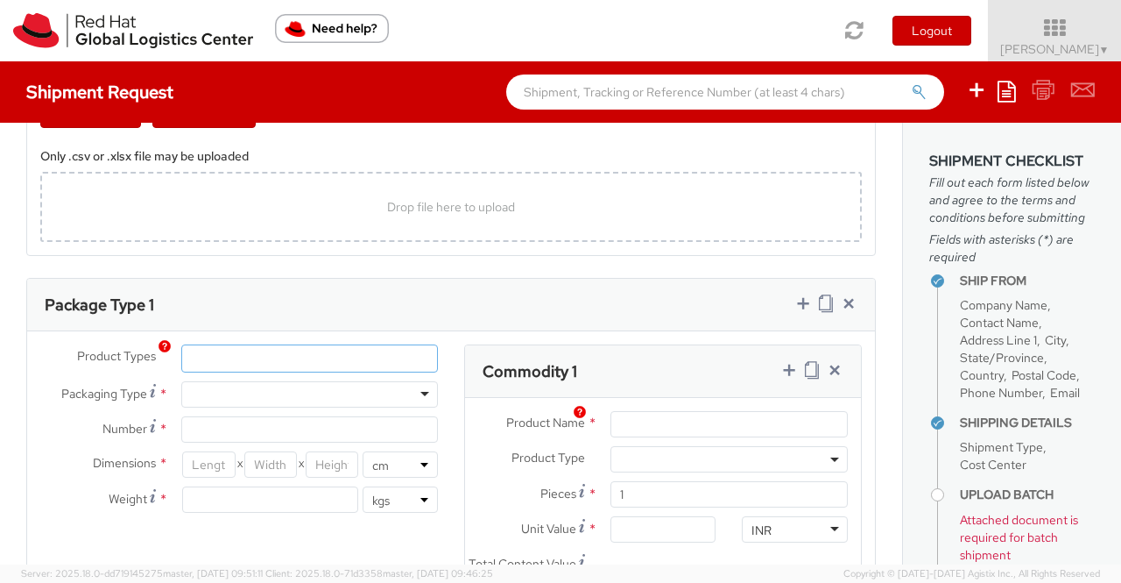
scroll to position [1139, 0]
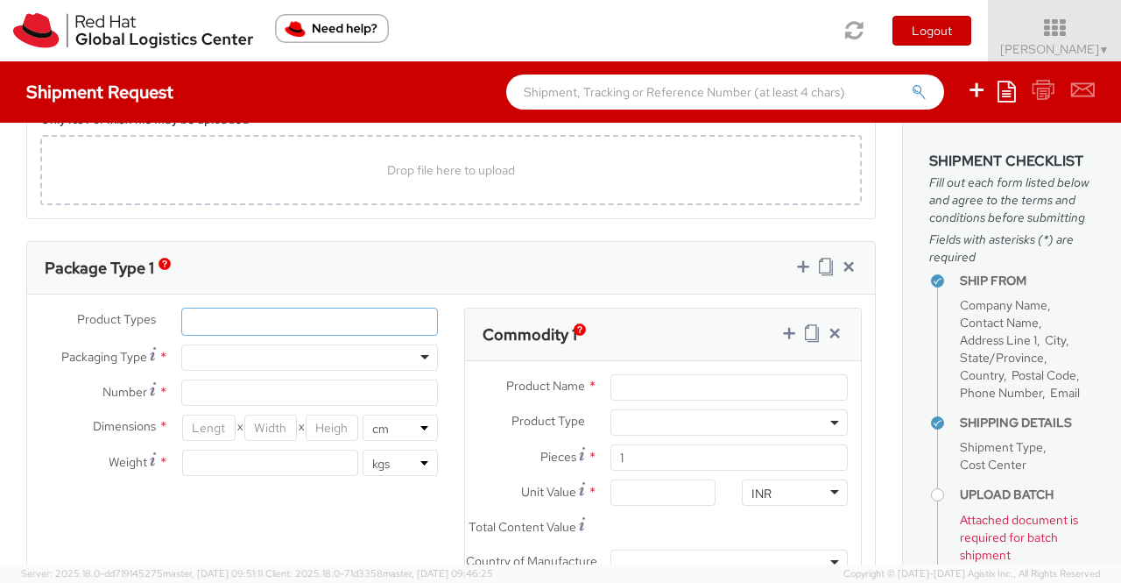
click at [251, 312] on ul at bounding box center [309, 321] width 255 height 26
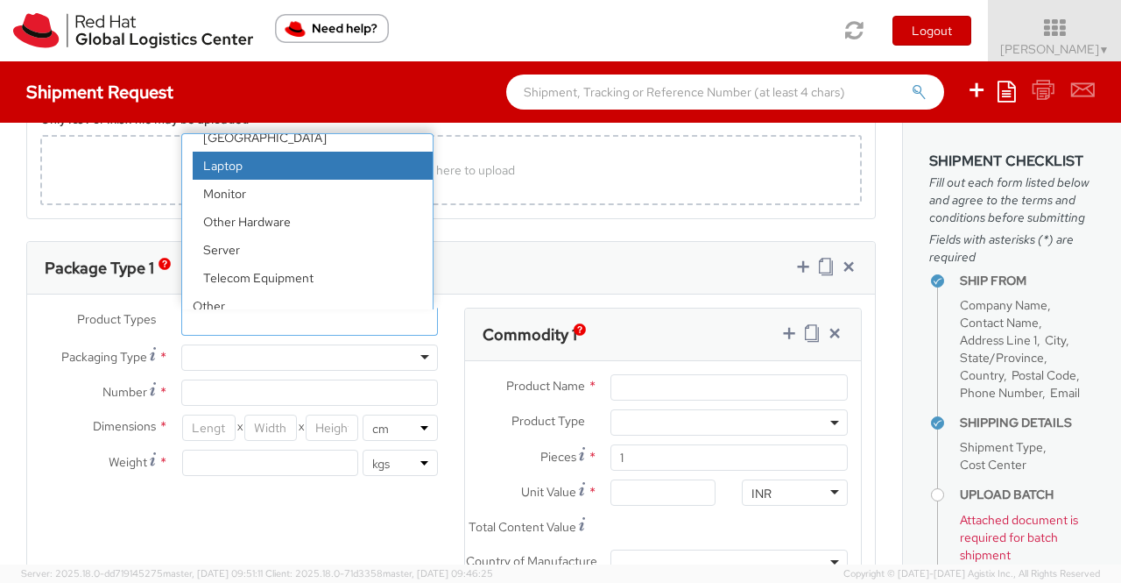
scroll to position [77, 0]
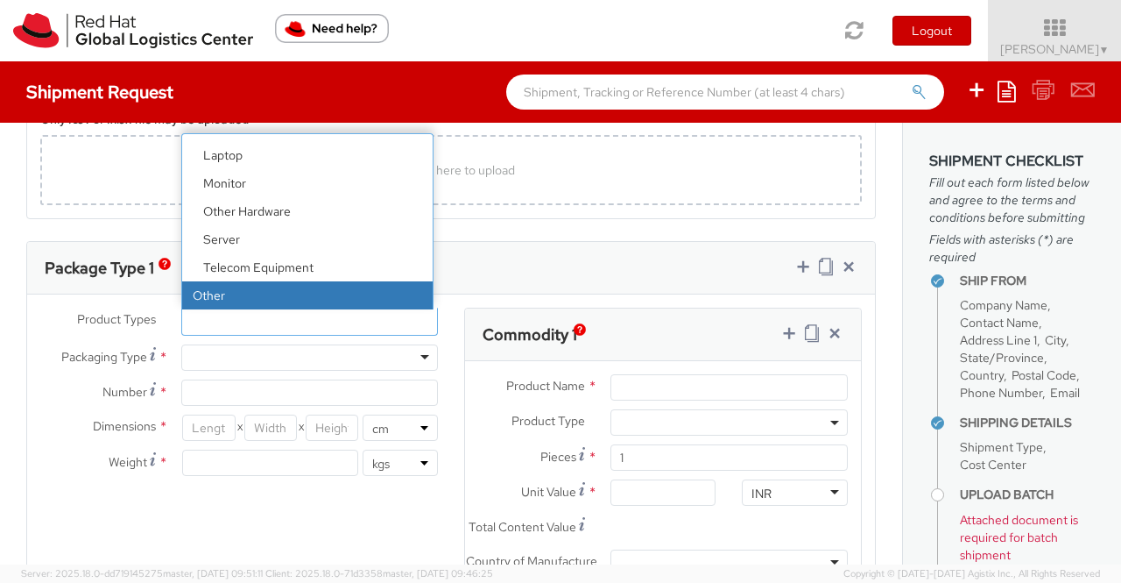
select select "OTHER"
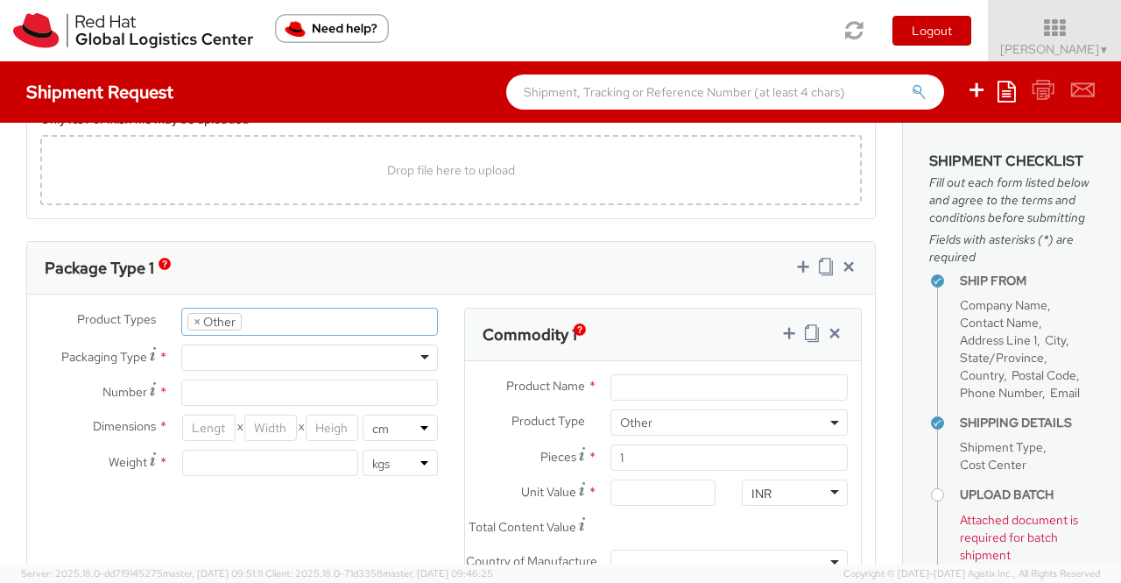
select select "OTHER"
click at [419, 350] on div at bounding box center [309, 357] width 257 height 26
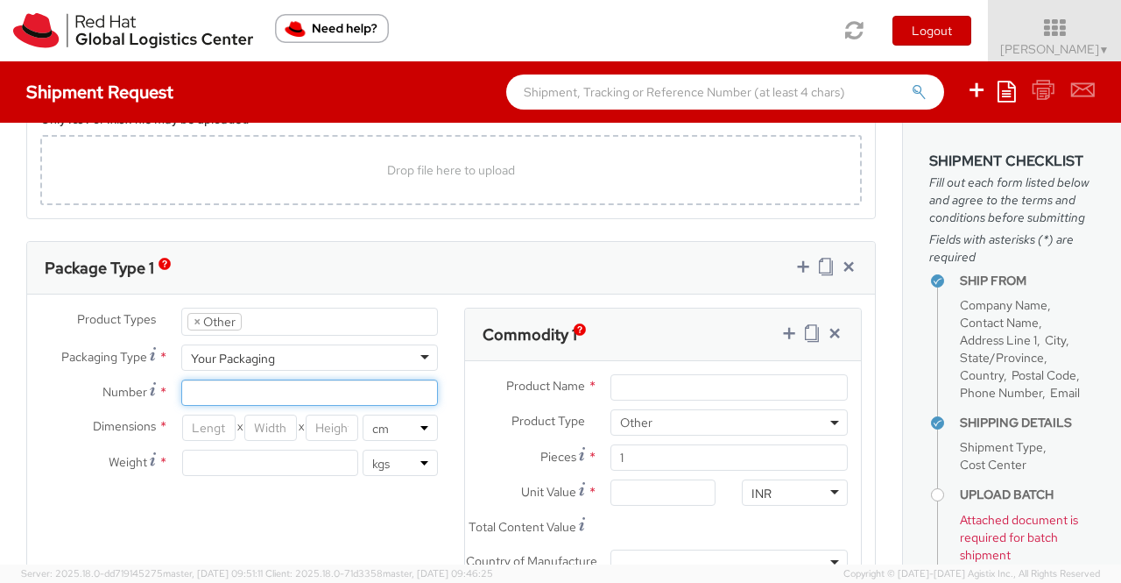
click at [349, 382] on input "Number *" at bounding box center [309, 392] width 257 height 26
type input "1"
click at [399, 250] on div "Package Type 1" at bounding box center [451, 268] width 848 height 53
click at [198, 423] on input "number" at bounding box center [208, 427] width 53 height 26
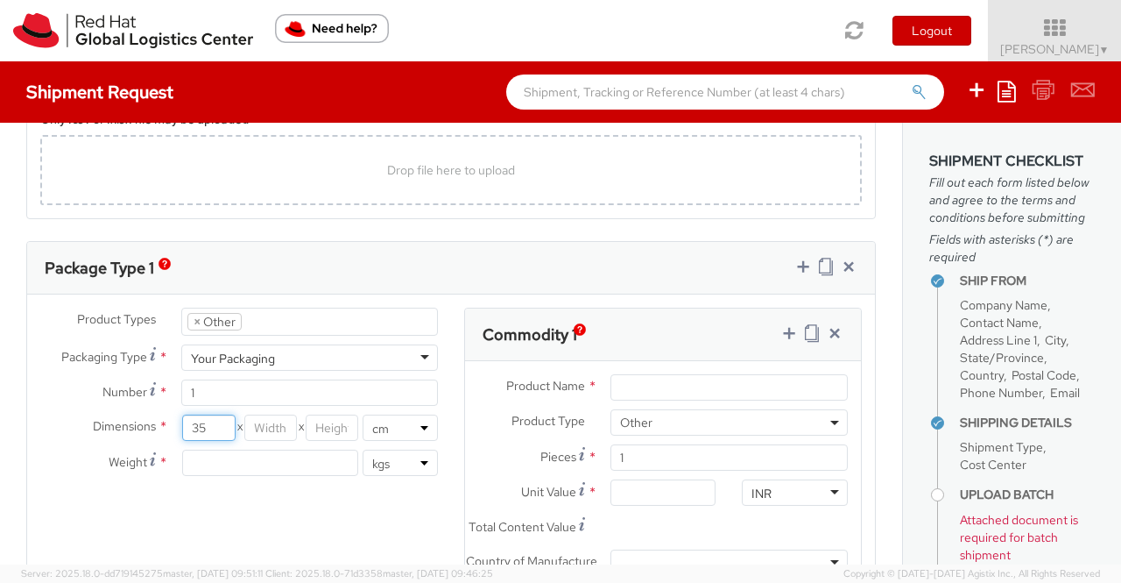
type input "35"
click at [270, 421] on input "number" at bounding box center [270, 427] width 53 height 26
type input "30"
click at [338, 426] on input "number" at bounding box center [332, 427] width 53 height 26
type input "15"
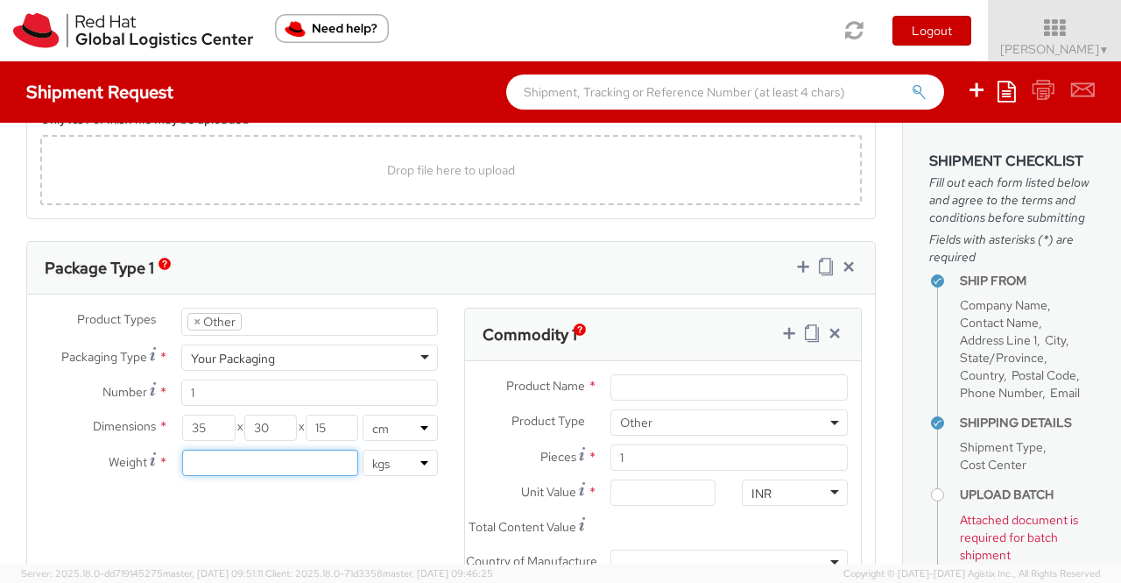
click at [340, 456] on input "number" at bounding box center [270, 462] width 176 height 26
type input "0.70"
click at [266, 518] on div "Product Types * Documents Docking Station Laptop Monitor Other Hardware Server …" at bounding box center [451, 550] width 848 height 484
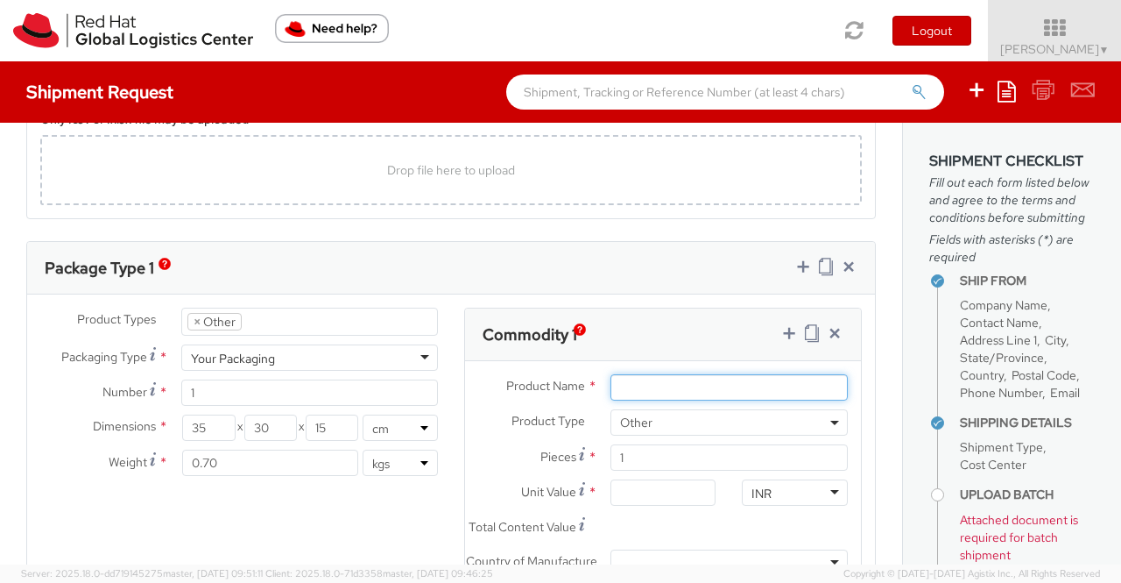
click at [769, 381] on input "Product Name *" at bounding box center [729, 387] width 237 height 26
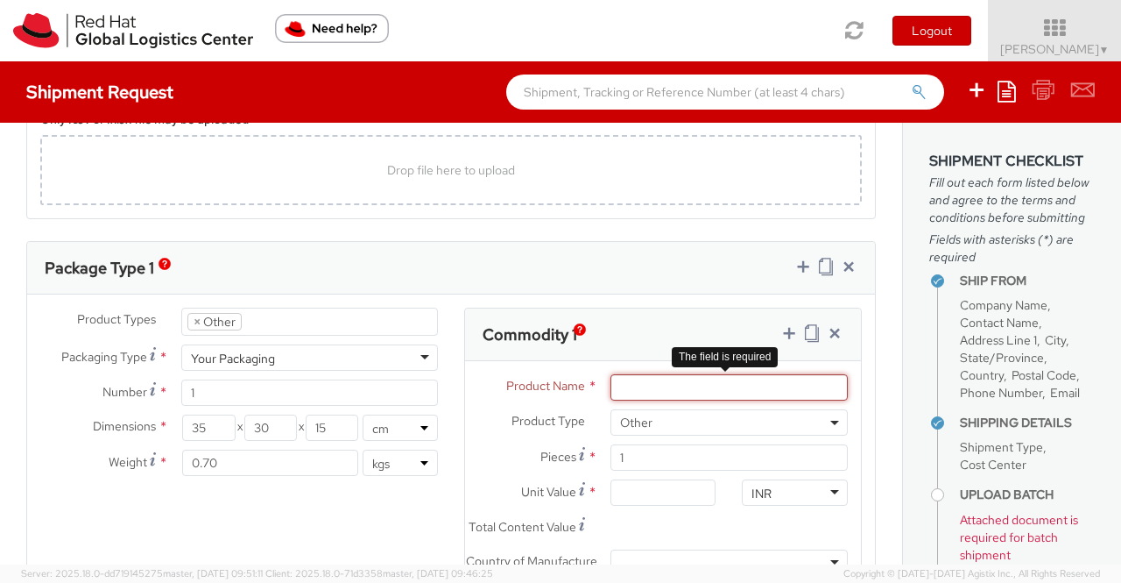
paste input "Postcard"
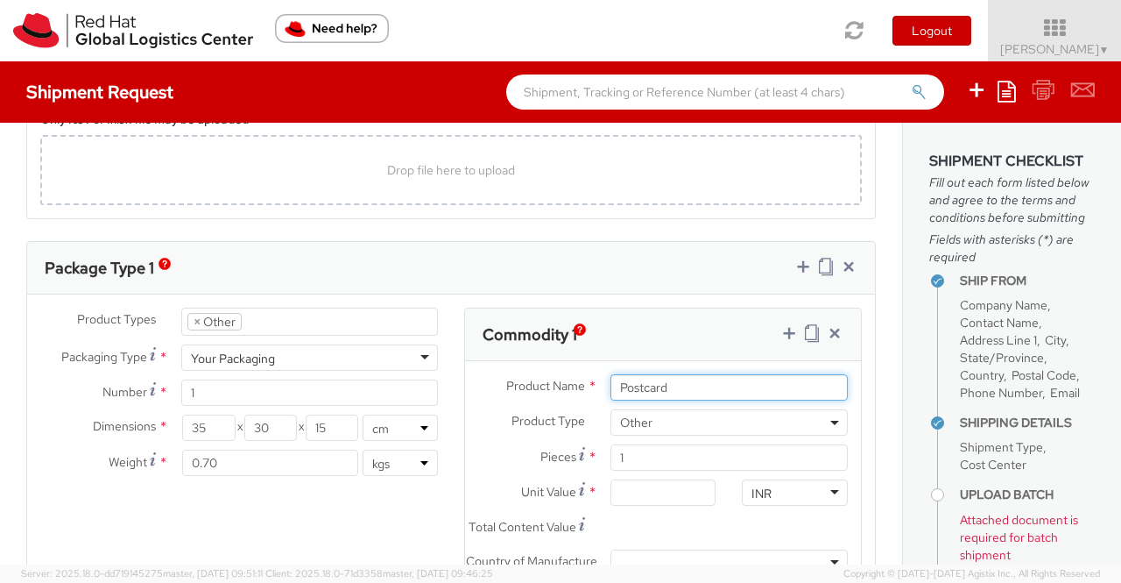
type input "Postcard"
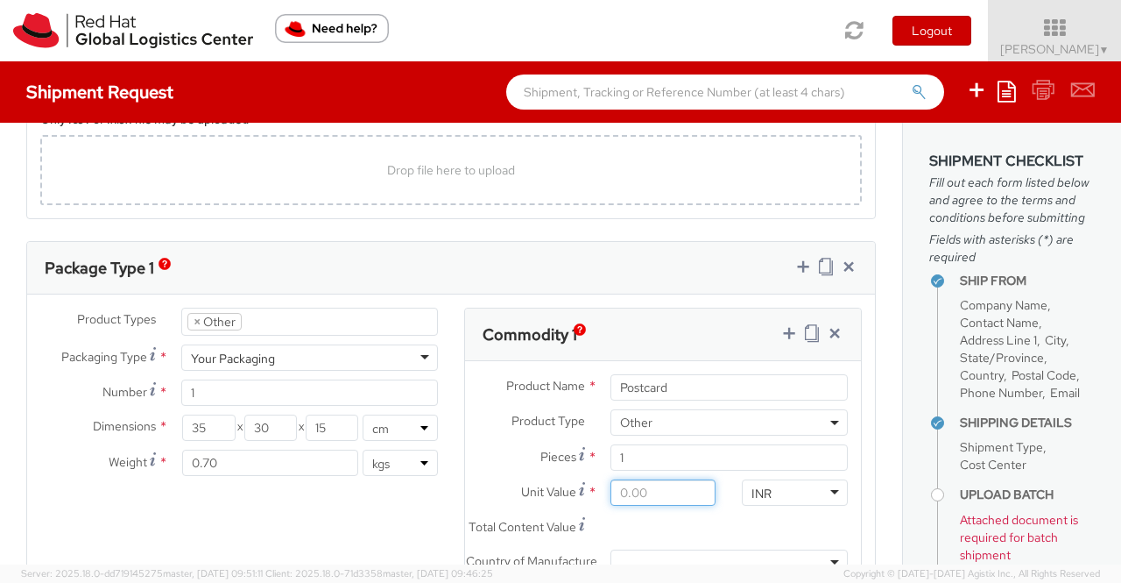
click at [650, 491] on input "Unit Value *" at bounding box center [664, 492] width 106 height 26
type input "0.60"
type input "0.69"
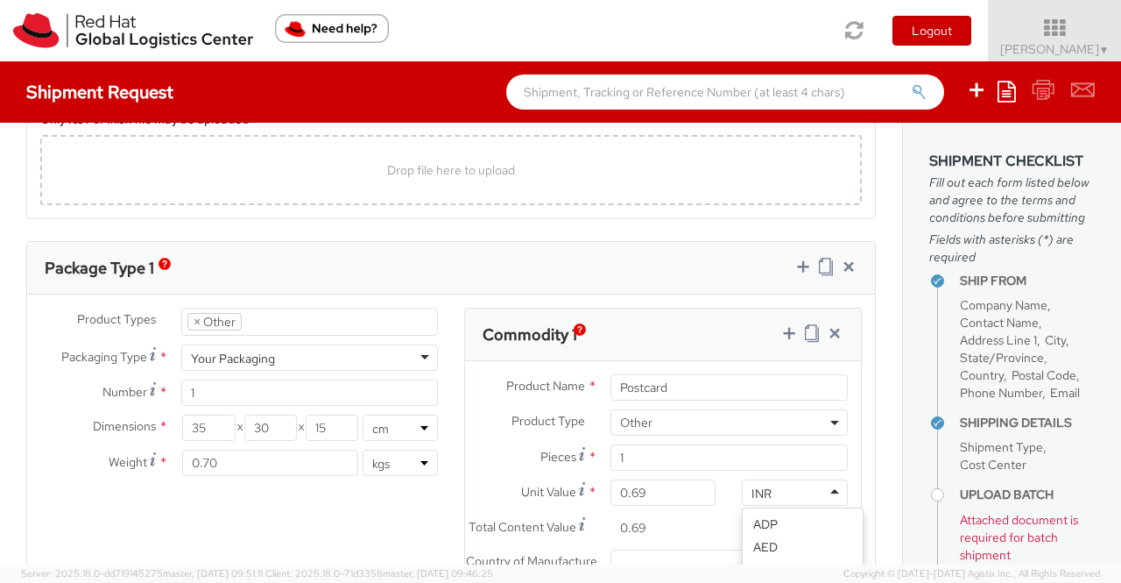
click at [825, 488] on div "INR" at bounding box center [795, 492] width 106 height 26
type input "USD"
click at [350, 523] on div "Product Types * Documents Docking Station Laptop Monitor Other Hardware Server …" at bounding box center [451, 550] width 848 height 484
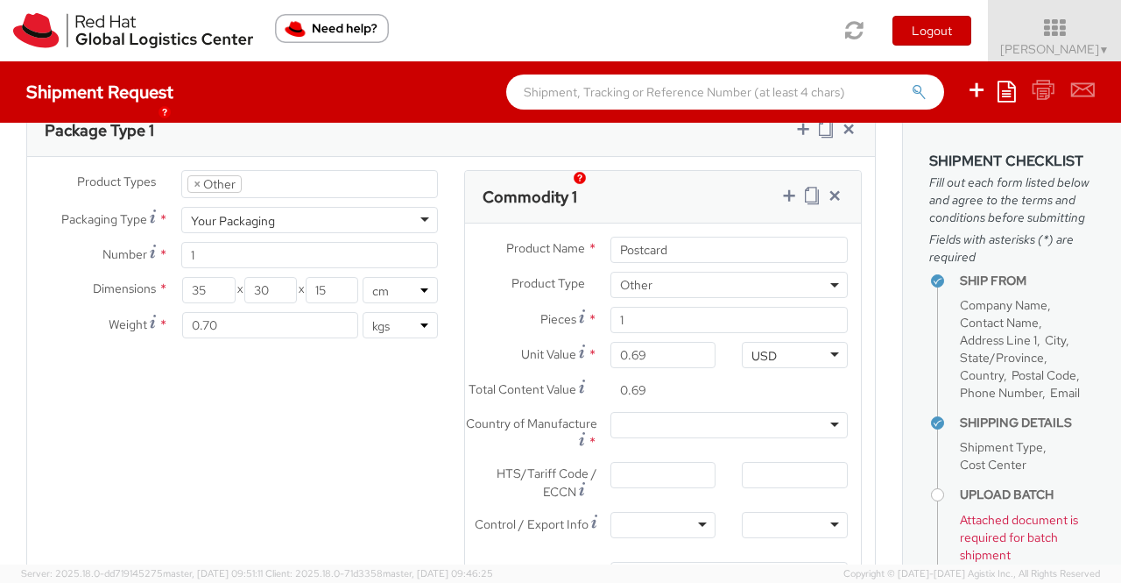
scroll to position [1314, 0]
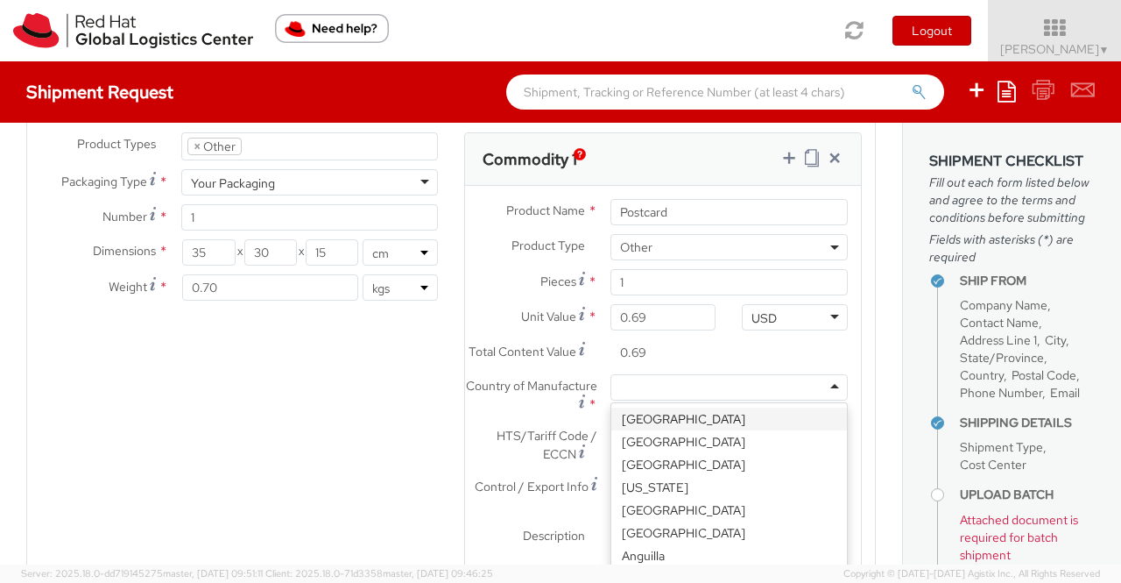
click at [717, 386] on div at bounding box center [729, 387] width 237 height 26
type input "United"
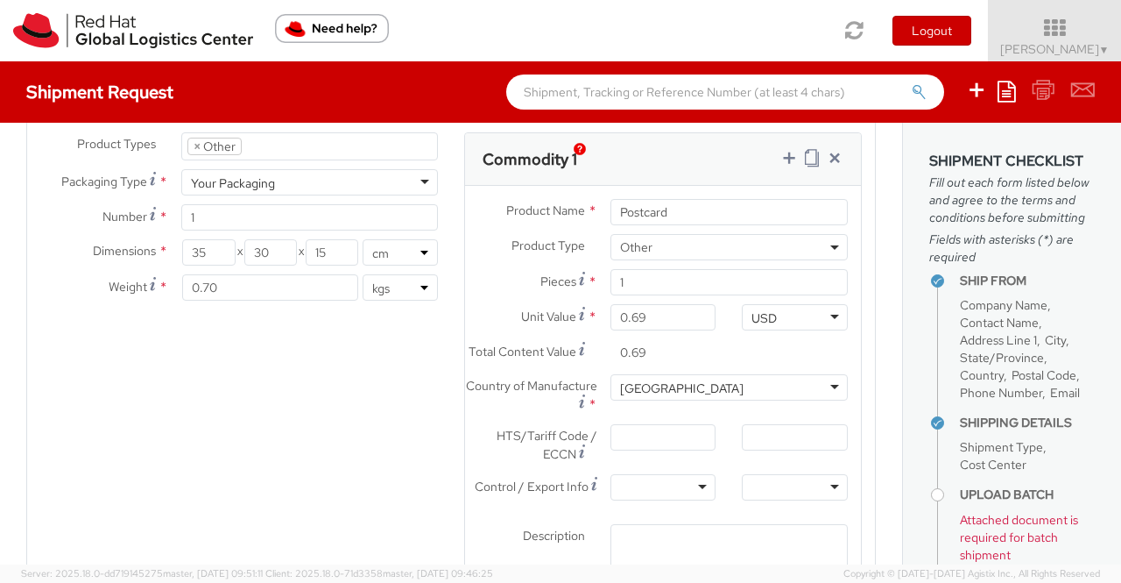
scroll to position [1402, 0]
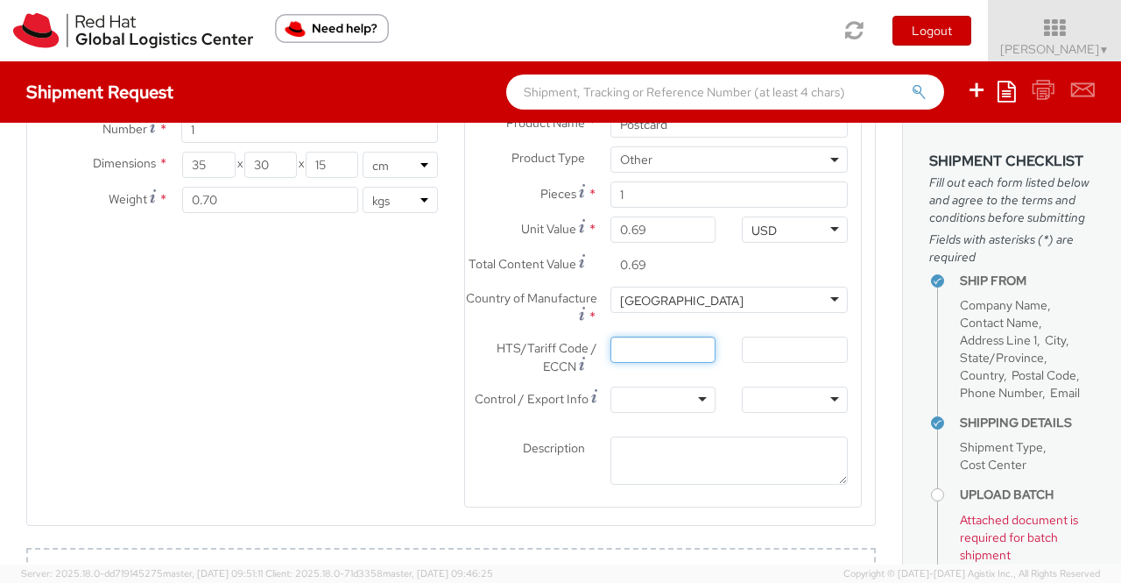
click at [650, 363] on input "HTS/Tariff Code / ECCN *" at bounding box center [664, 349] width 106 height 26
paste input "4817200000"
type input "4817200000"
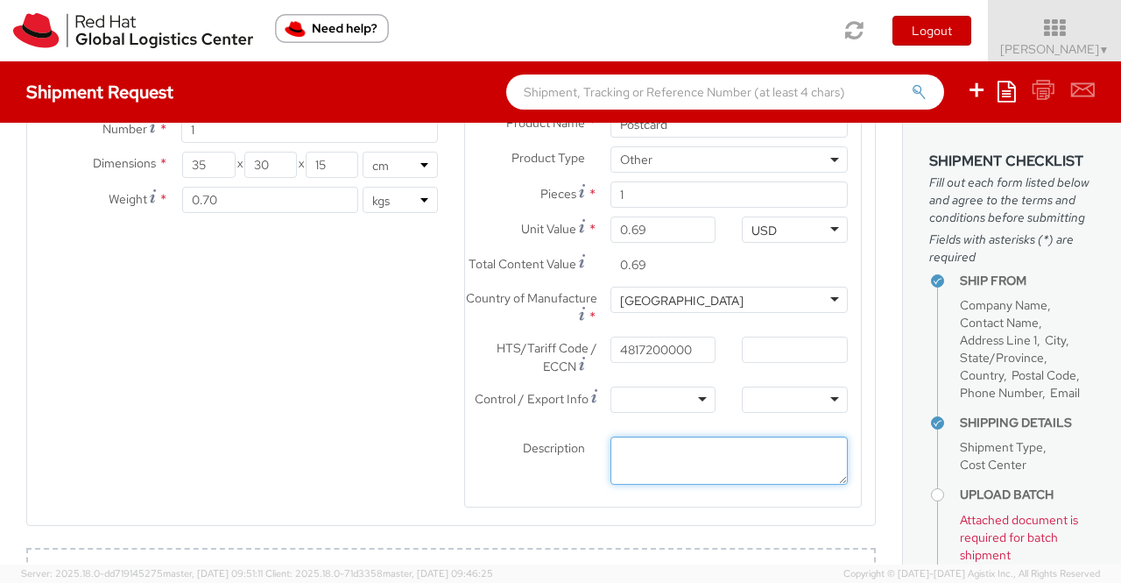
click at [687, 477] on textarea "Description *" at bounding box center [729, 460] width 237 height 48
paste textarea "Red Hat Branded (Sample - not for resale, value for customs purpose only)"
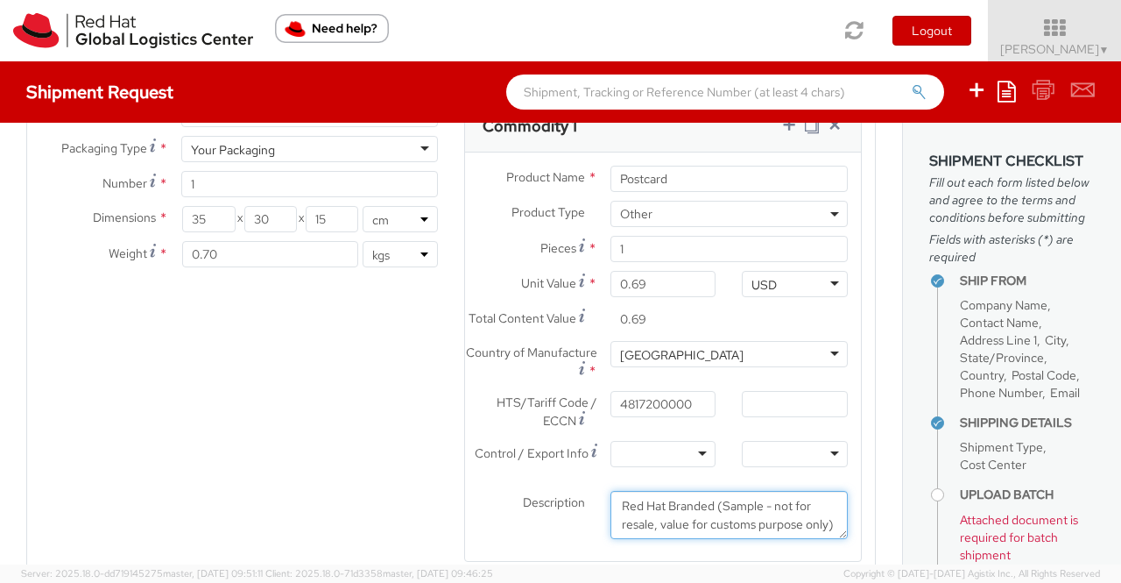
scroll to position [1244, 0]
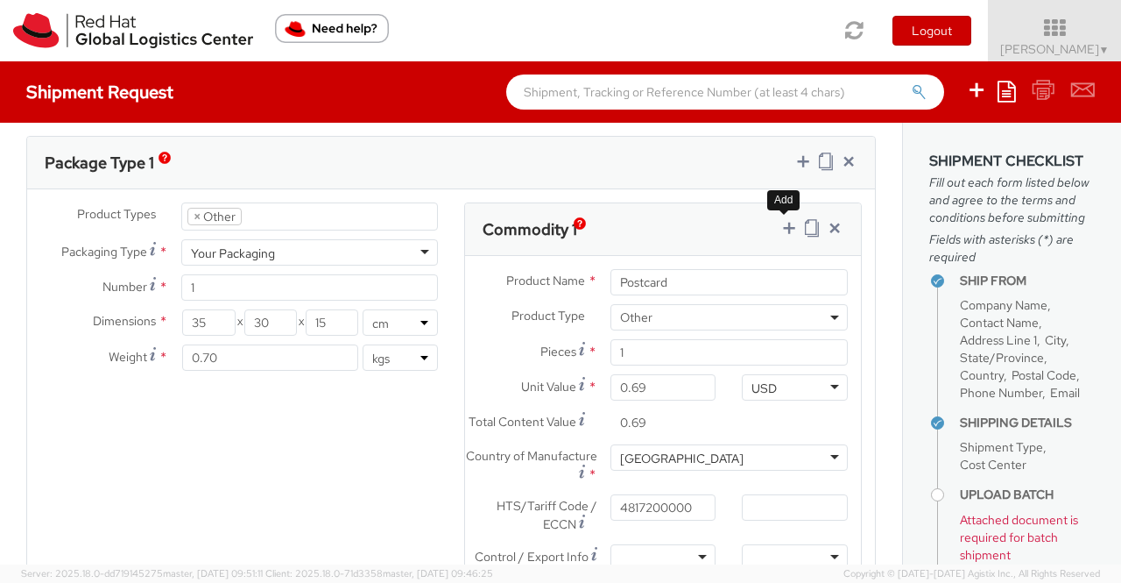
type textarea "Red Hat Branded (Sample - not for resale, value for customs purpose only)"
click at [781, 219] on icon at bounding box center [790, 228] width 18 height 18
select select
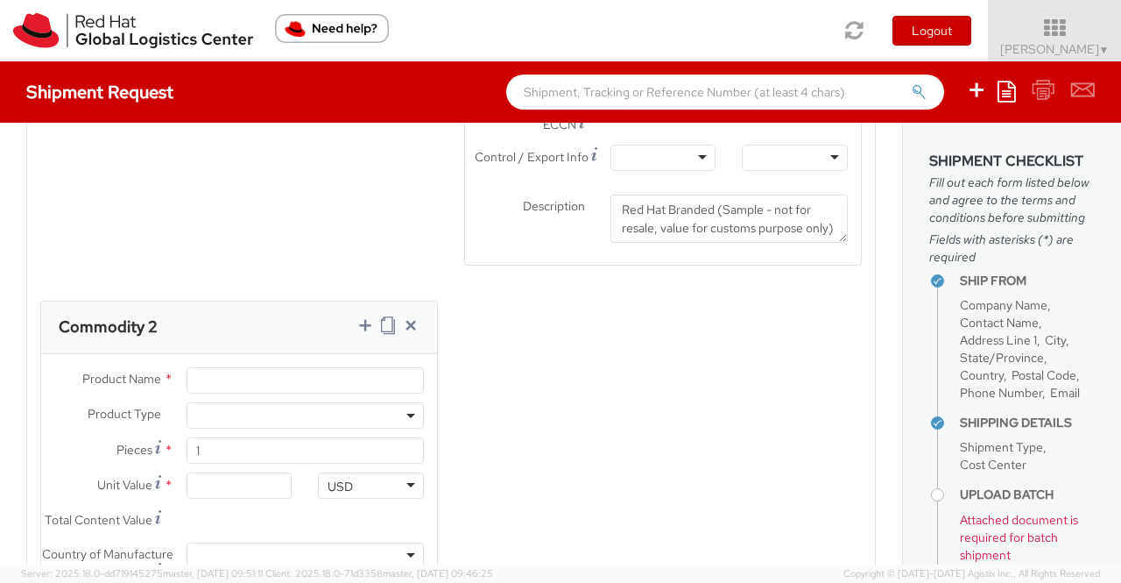
scroll to position [1682, 0]
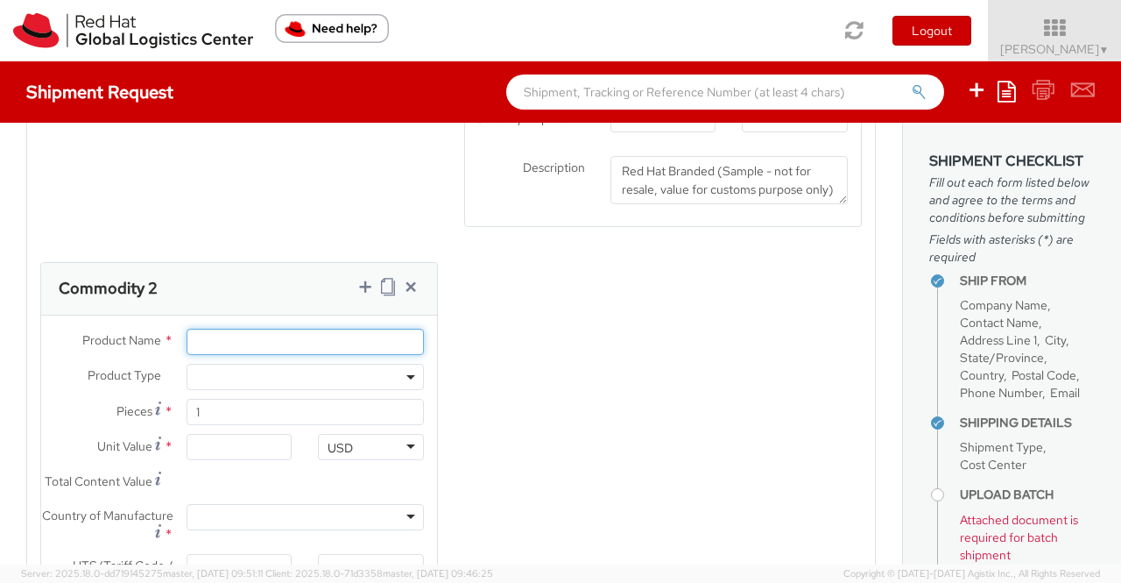
click at [233, 345] on input "Product Name *" at bounding box center [305, 342] width 237 height 26
paste input "Fedora Hat - 100% polyester"
type input "Fedora Hat - 100% polyester"
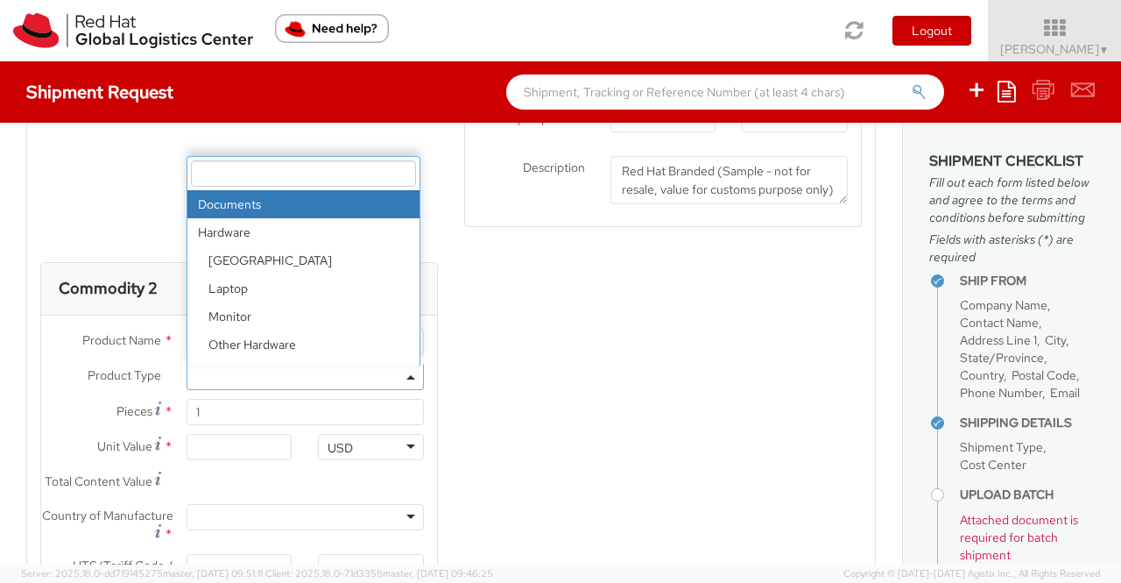
click at [410, 383] on span at bounding box center [412, 377] width 4 height 26
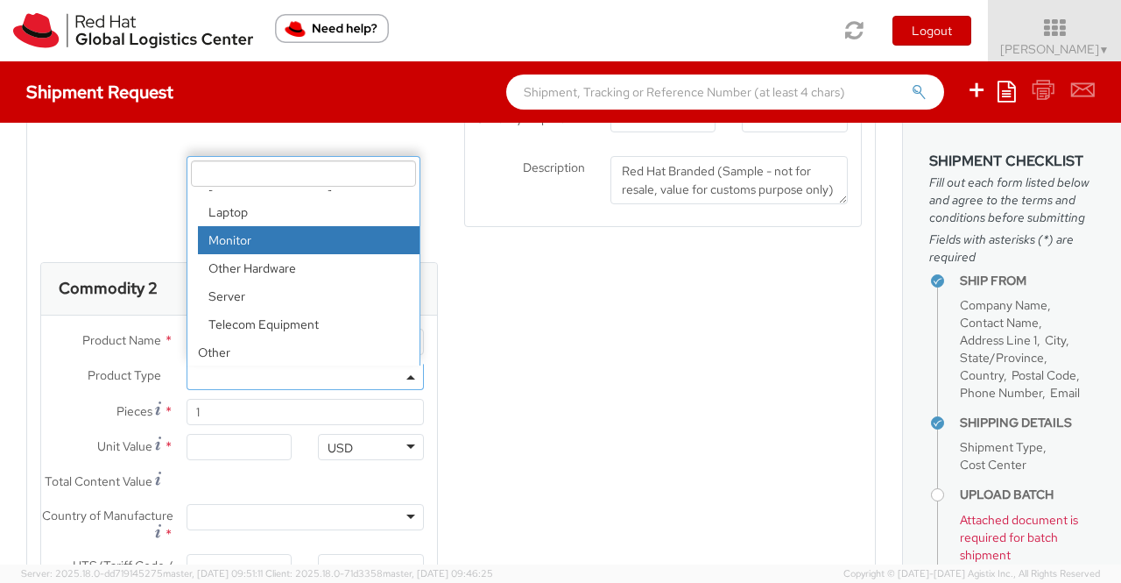
scroll to position [77, 0]
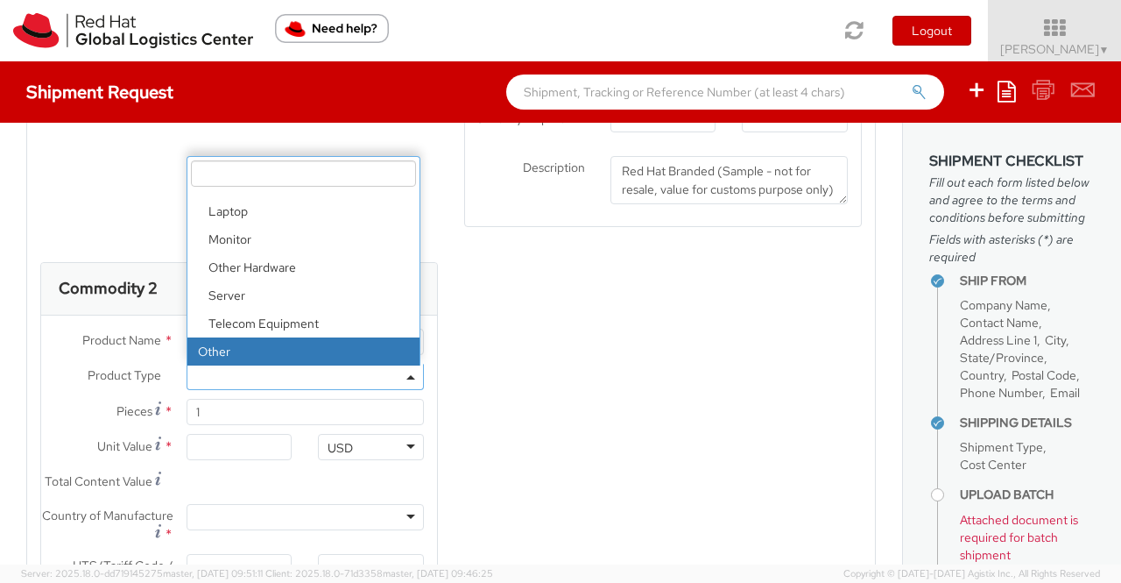
select select "OTHER"
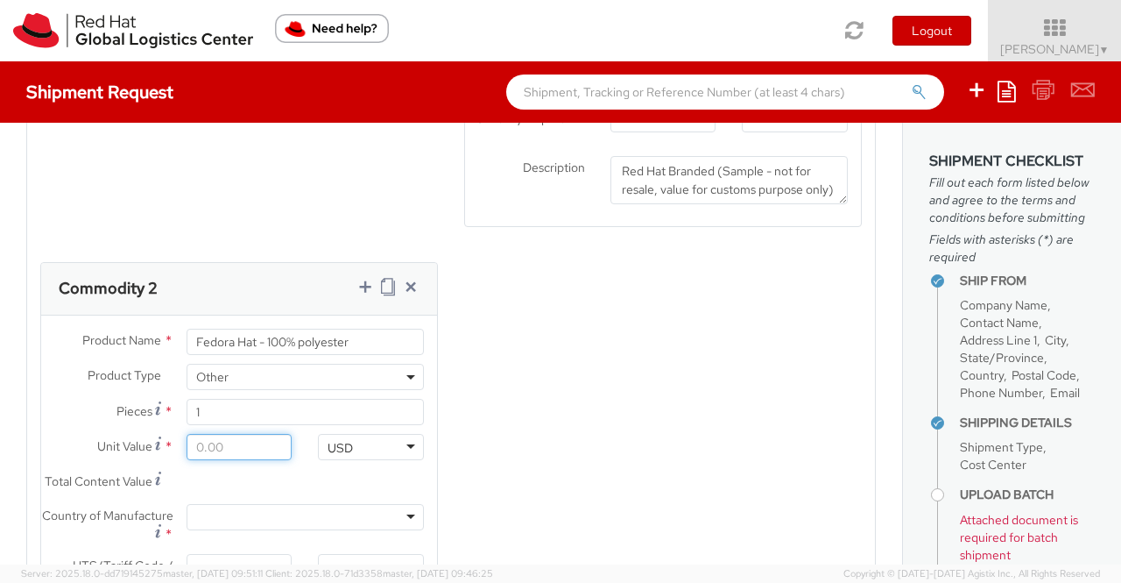
click at [203, 456] on input "Unit Value *" at bounding box center [240, 447] width 106 height 26
type input "1.00"
type input "18.00"
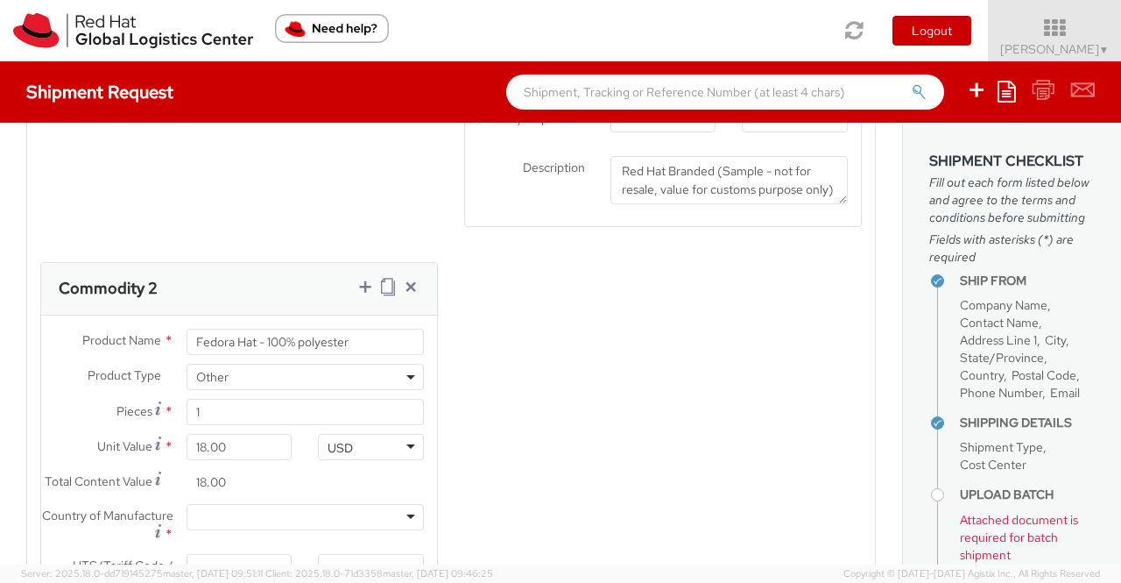
click at [555, 451] on div "Product Types * Documents Docking Station Laptop Monitor Other Hardware Server …" at bounding box center [451, 254] width 848 height 981
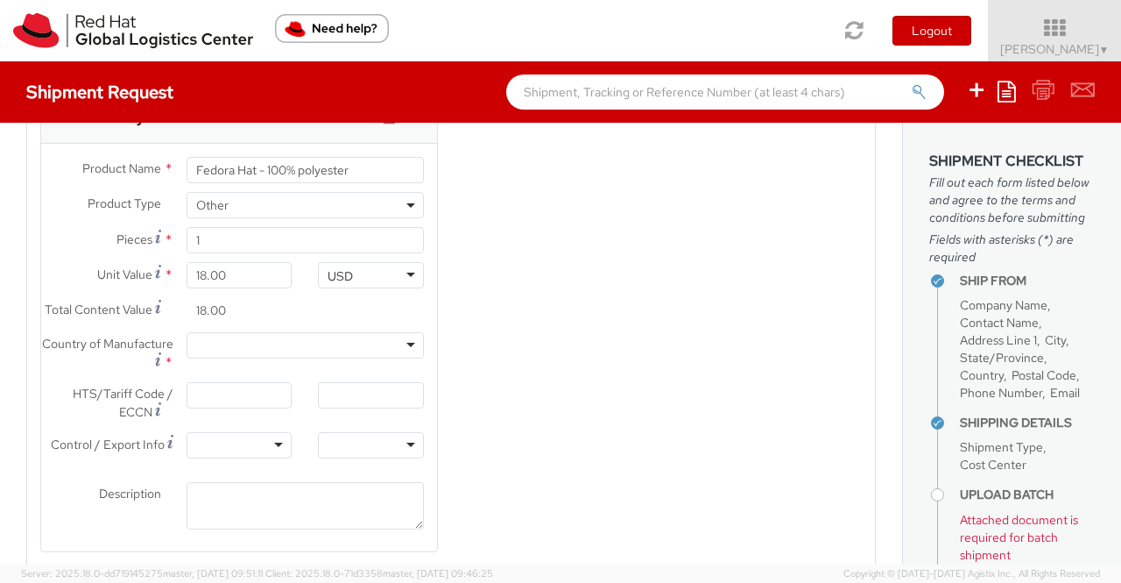
scroll to position [1857, 0]
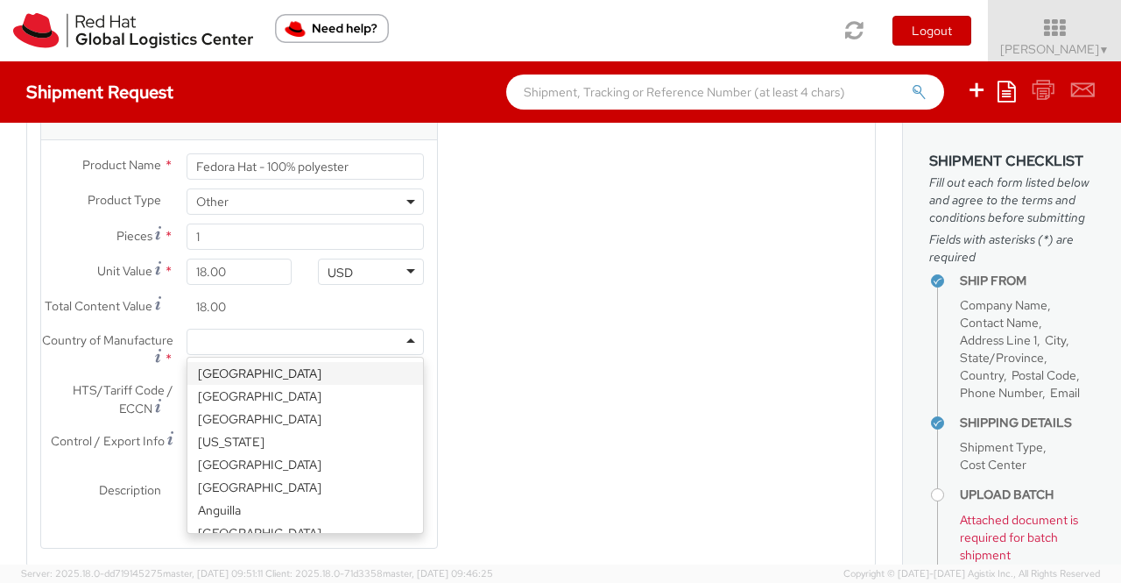
click at [407, 355] on div at bounding box center [305, 342] width 237 height 26
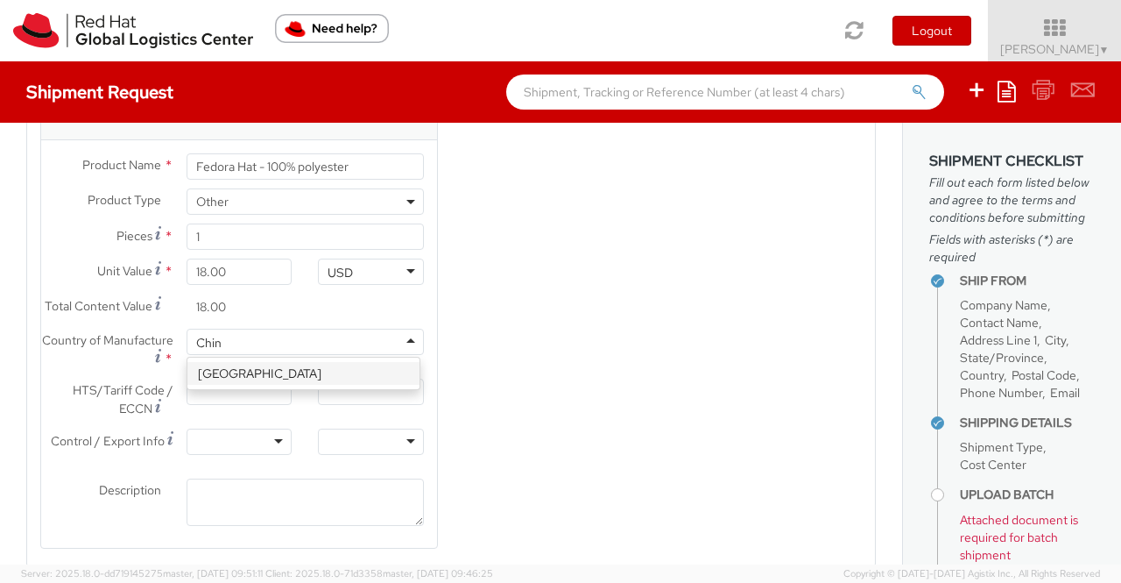
type input "China"
click at [250, 405] on input "HTS/Tariff Code / ECCN *" at bounding box center [240, 391] width 106 height 26
paste input "6505000000"
type input "6505000000"
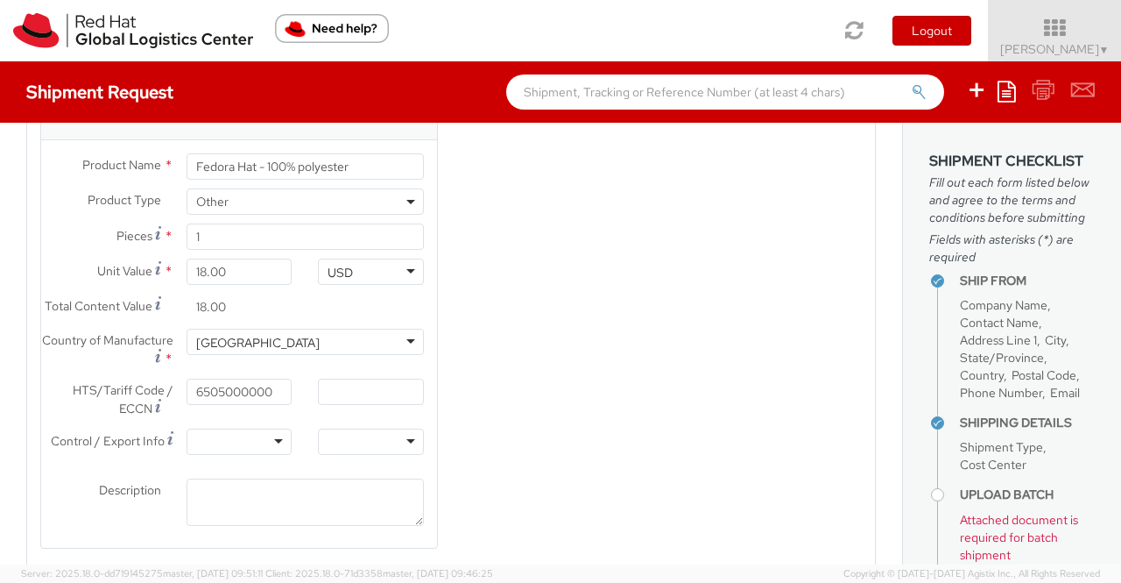
click at [550, 492] on div "Product Types * Documents Docking Station Laptop Monitor Other Hardware Server …" at bounding box center [451, 79] width 848 height 981
click at [209, 516] on textarea "Description *" at bounding box center [305, 502] width 237 height 48
paste textarea "Red Hat Branded (Sample - not for resale, value for customs purpose only)"
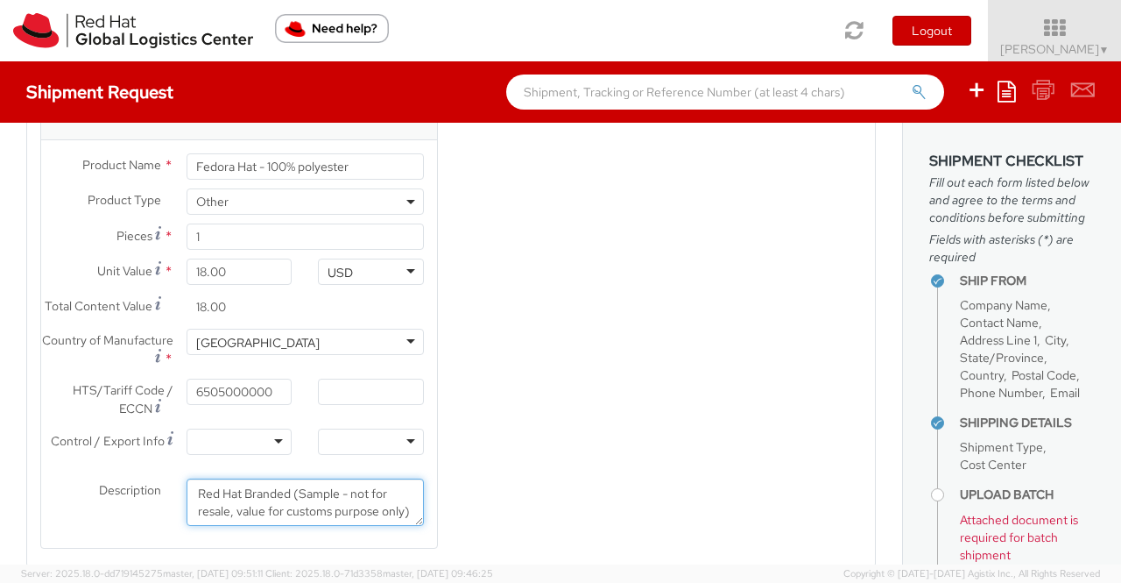
scroll to position [11, 0]
type textarea "Red Hat Branded (Sample - not for resale, value for customs purpose only)"
click at [470, 462] on div "Product Types * Documents Docking Station Laptop Monitor Other Hardware Server …" at bounding box center [451, 79] width 848 height 981
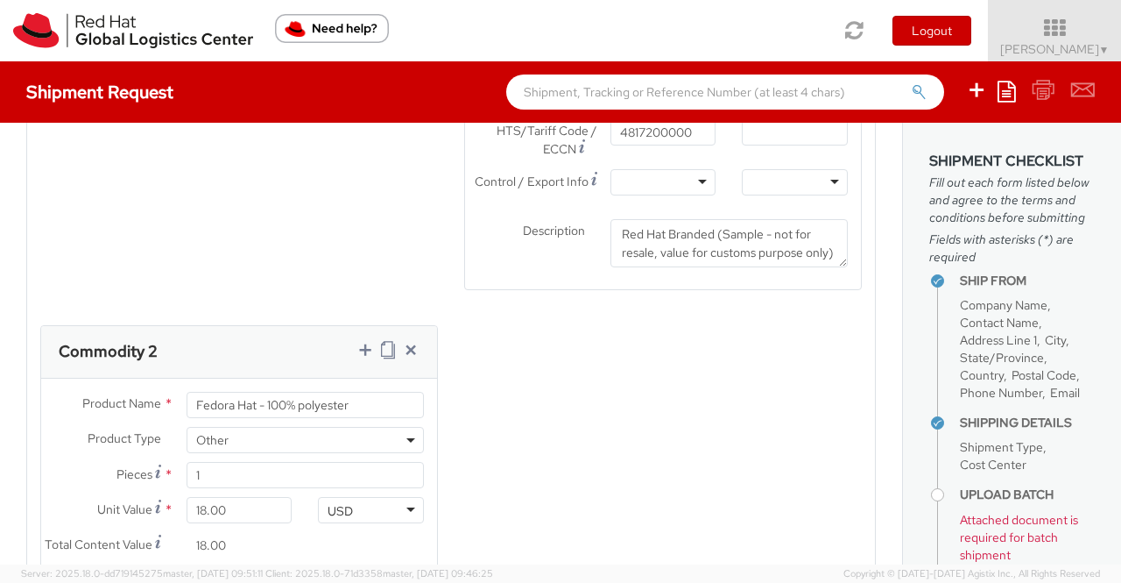
scroll to position [1594, 0]
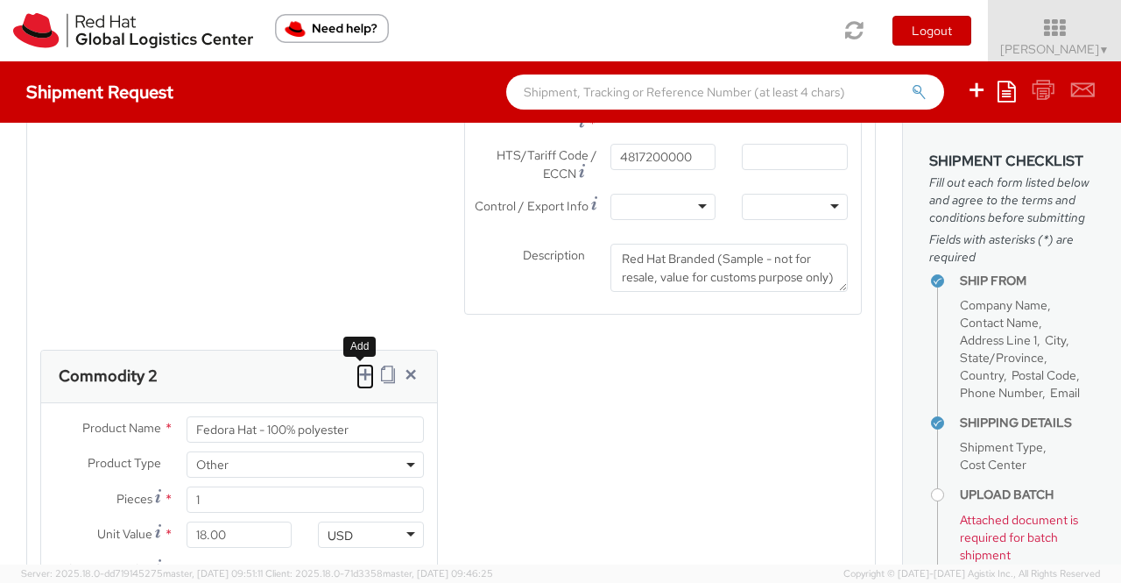
click at [361, 383] on icon at bounding box center [366, 374] width 18 height 18
select select
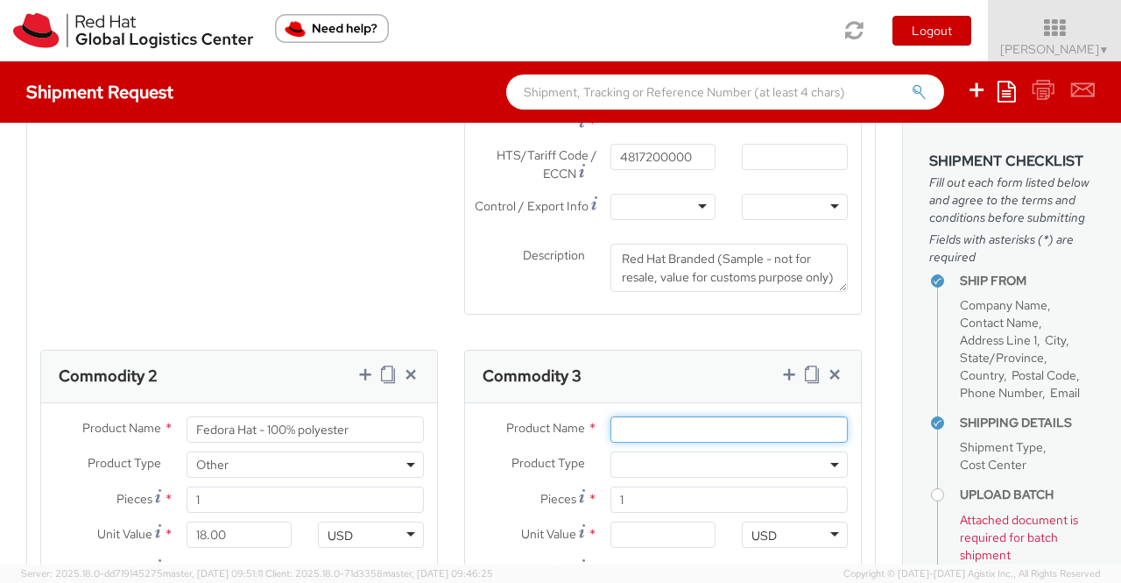
click at [641, 441] on input "Product Name *" at bounding box center [729, 429] width 237 height 26
paste input "Sticker"
type input "Sticker"
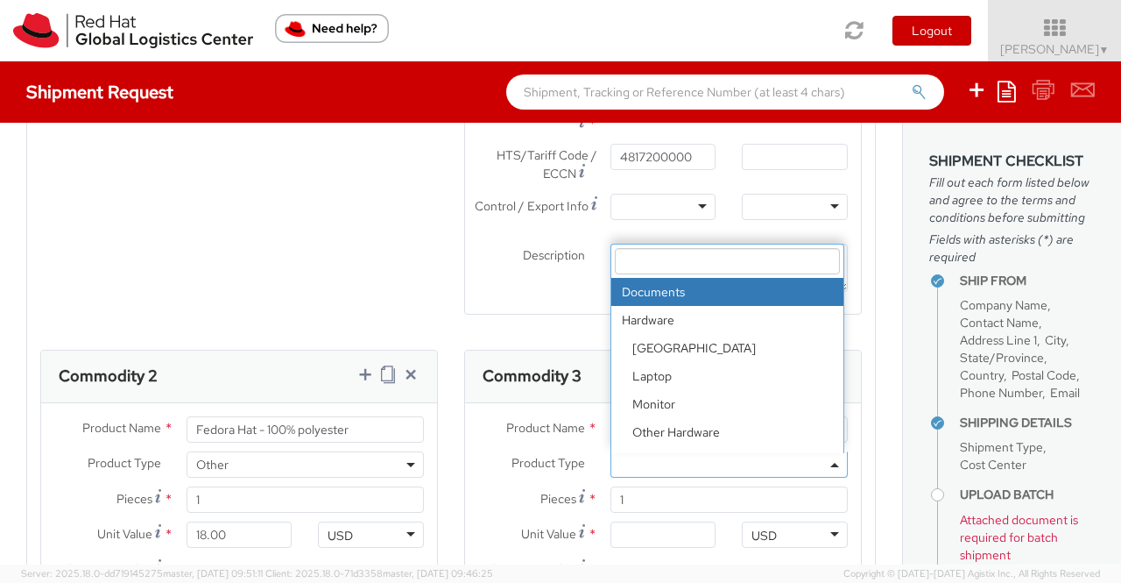
click at [831, 467] on b at bounding box center [835, 465] width 9 height 4
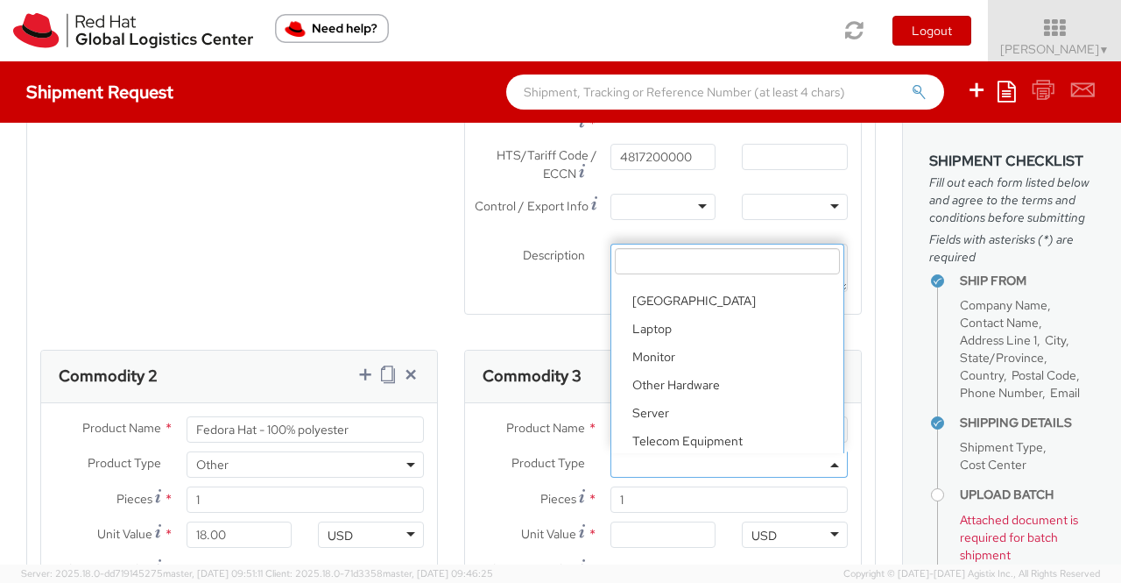
scroll to position [77, 0]
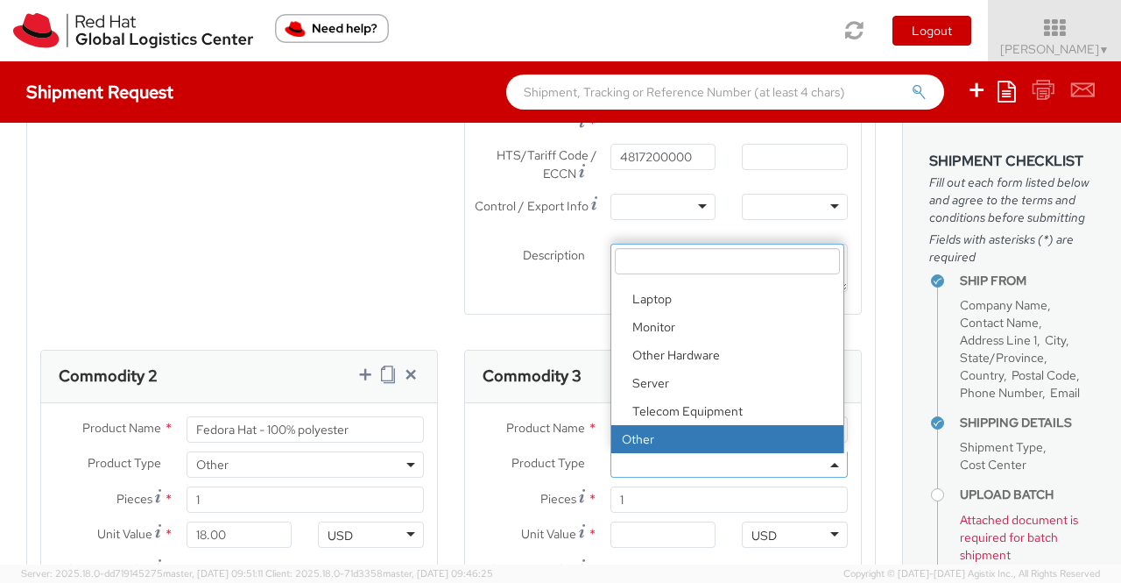
select select "OTHER"
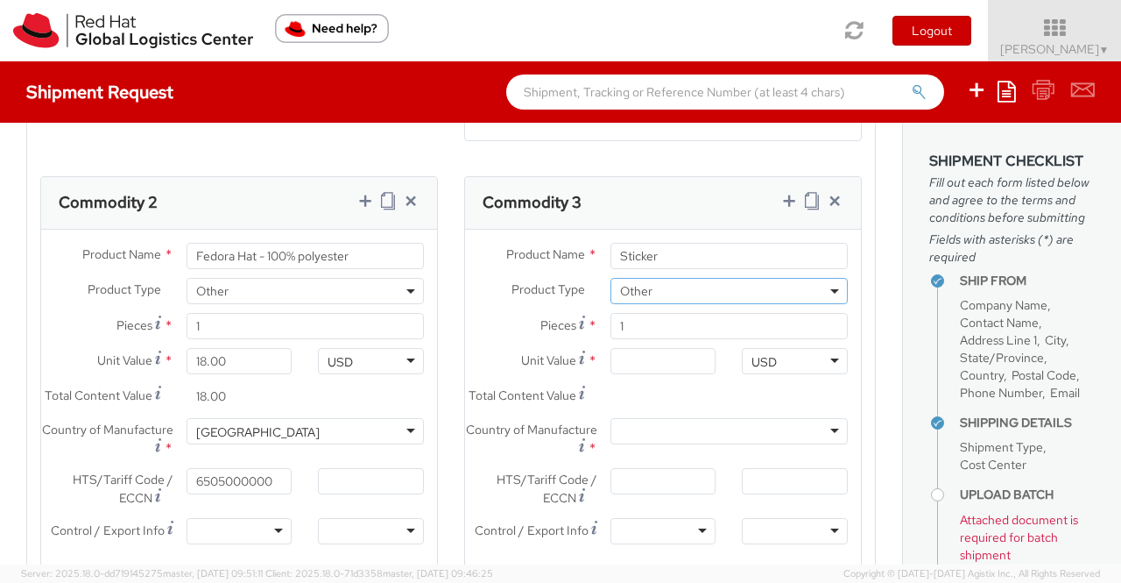
scroll to position [1770, 0]
click at [649, 363] on input "Unit Value *" at bounding box center [664, 359] width 106 height 26
type input "0.20"
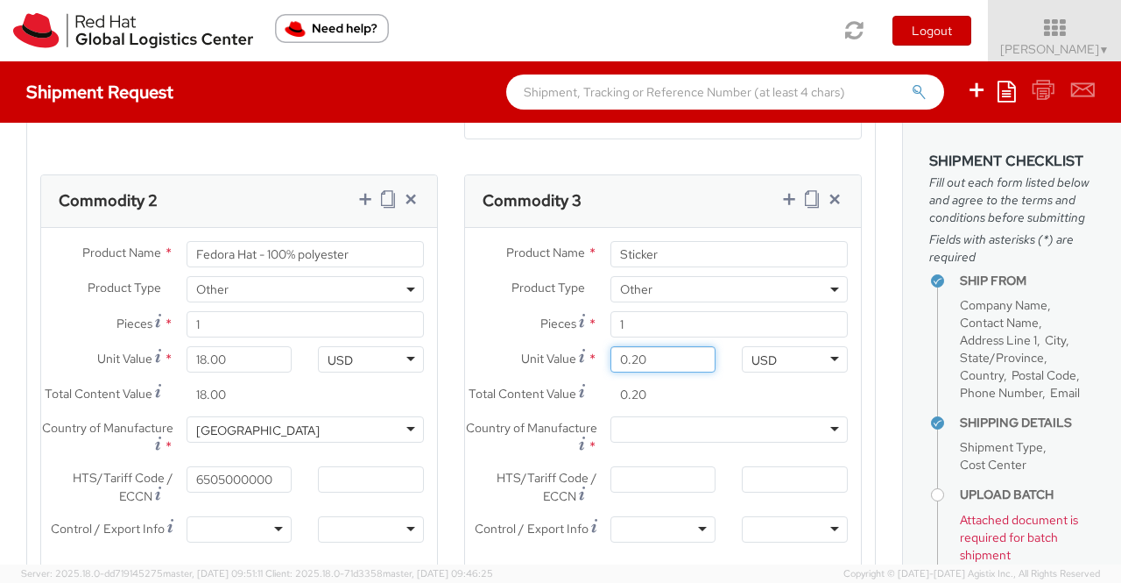
type input "0.29"
click at [874, 356] on agx-form-section "Package Type 1 Product Types * Documents Docking Station Laptop Monitor Other H…" at bounding box center [451, 149] width 876 height 1079
click at [822, 442] on div at bounding box center [729, 429] width 237 height 26
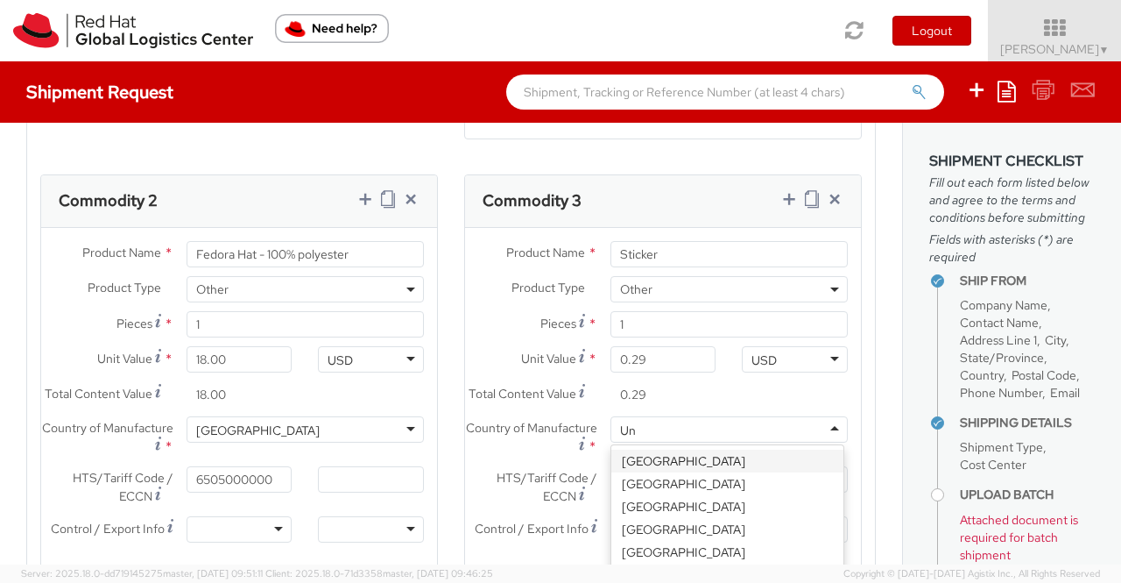
type input "Uni"
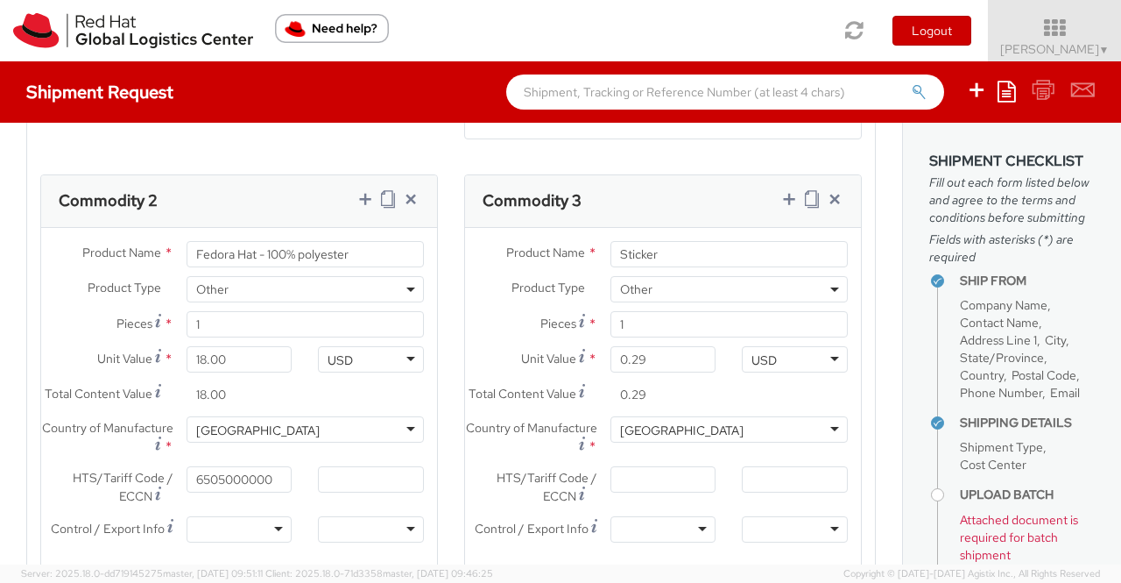
scroll to position [1945, 0]
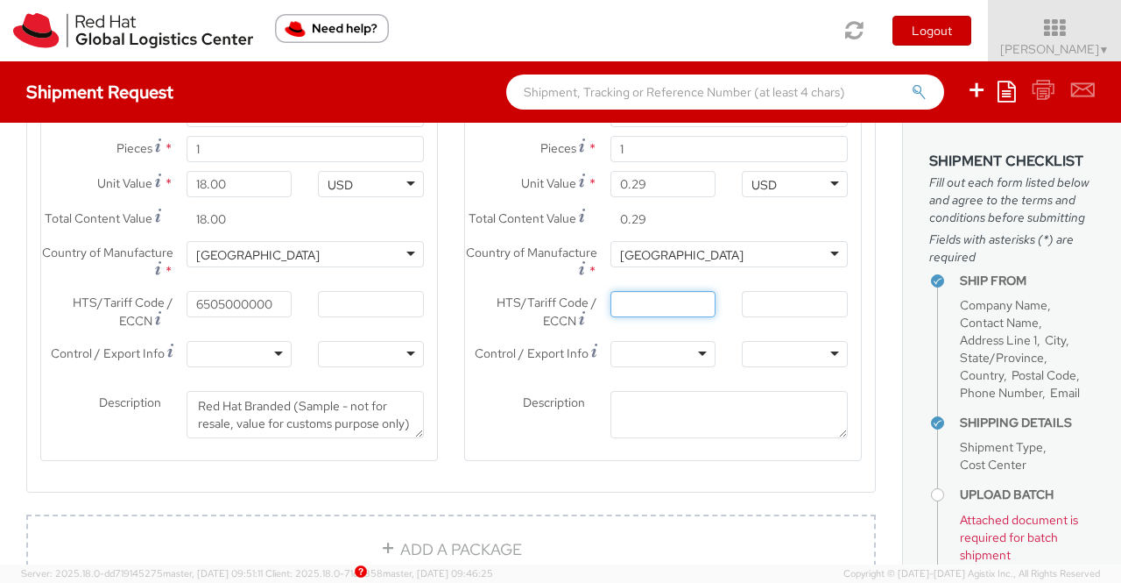
click at [682, 317] on input "HTS/Tariff Code / ECCN *" at bounding box center [664, 304] width 106 height 26
paste input "4908900000"
type input "4908900000"
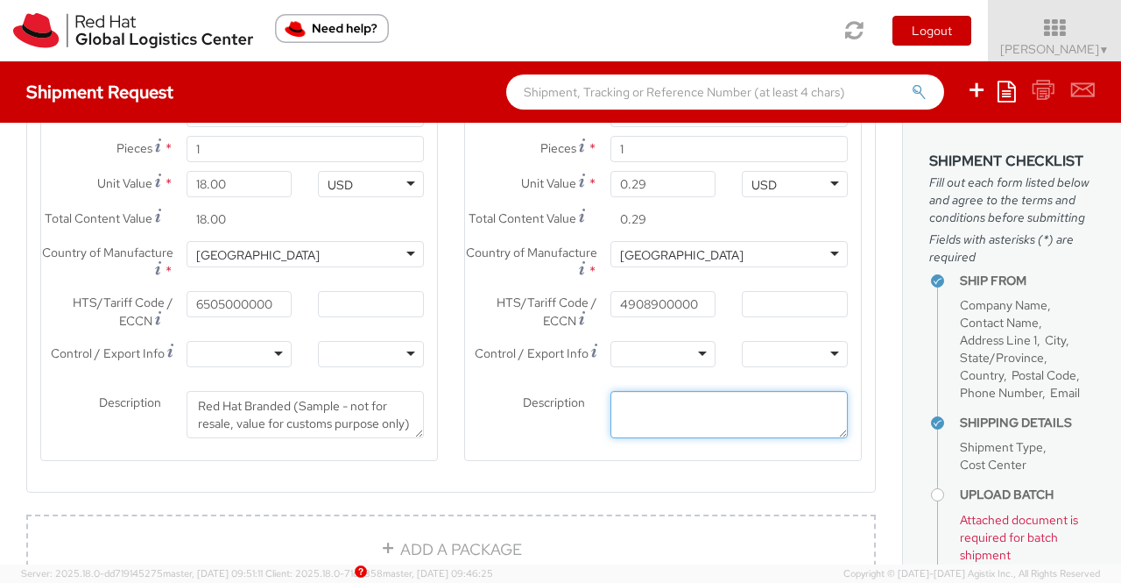
click at [691, 439] on textarea "Description *" at bounding box center [729, 415] width 237 height 48
paste textarea "Red Hat Branded (Sample - not for resale, value for customs purpose only)"
type textarea "Red Hat Branded (Sample - not for resale, value for customs purpose only)"
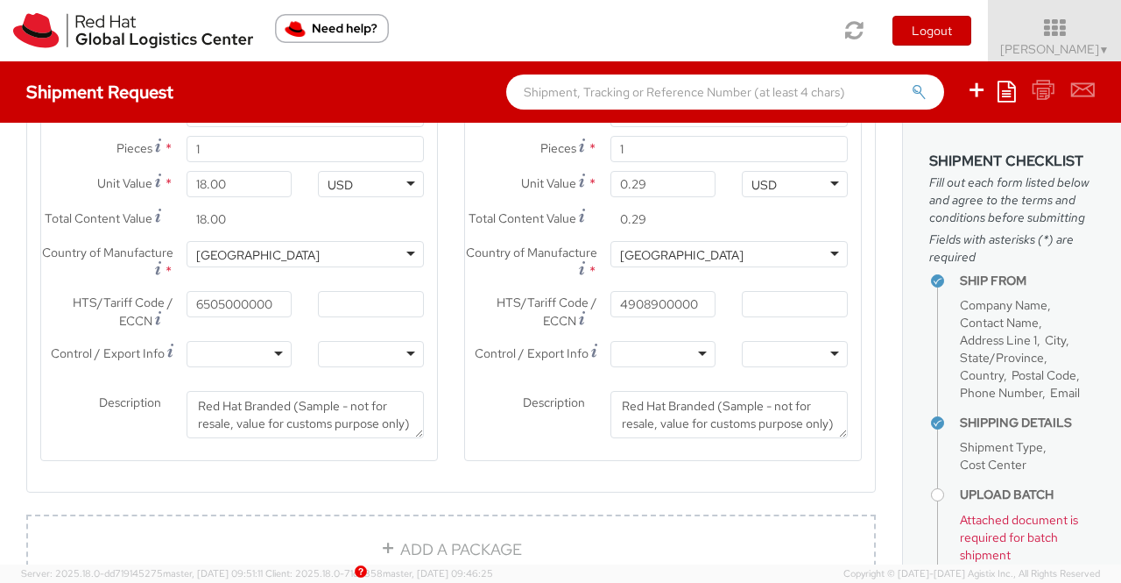
click at [480, 484] on agx-form-section "Commodity 3 Product Name * Sticker Product Type * Documents Docking Station Lap…" at bounding box center [663, 241] width 424 height 484
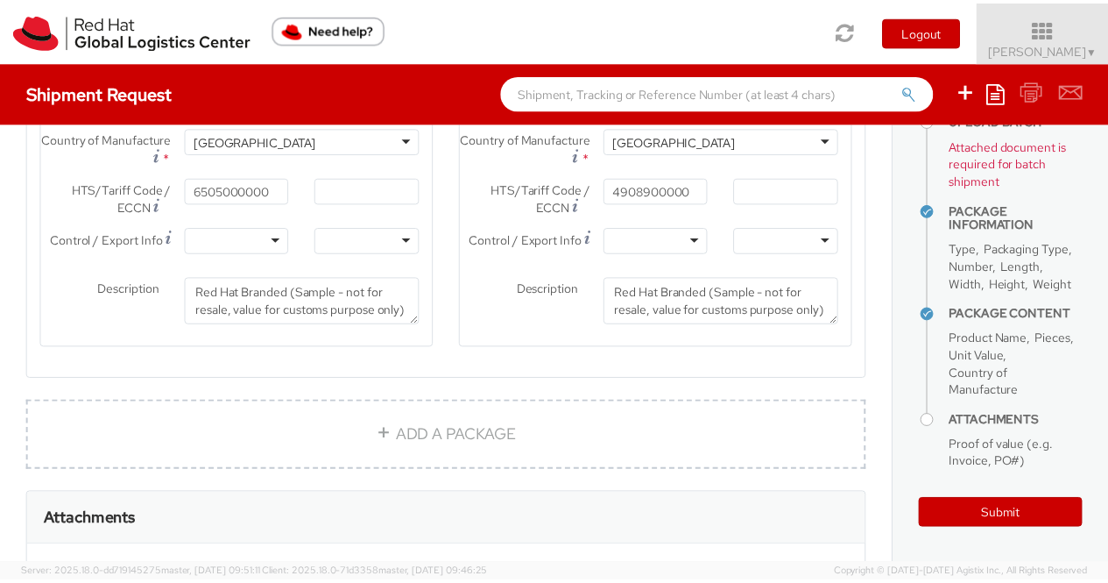
scroll to position [2511, 0]
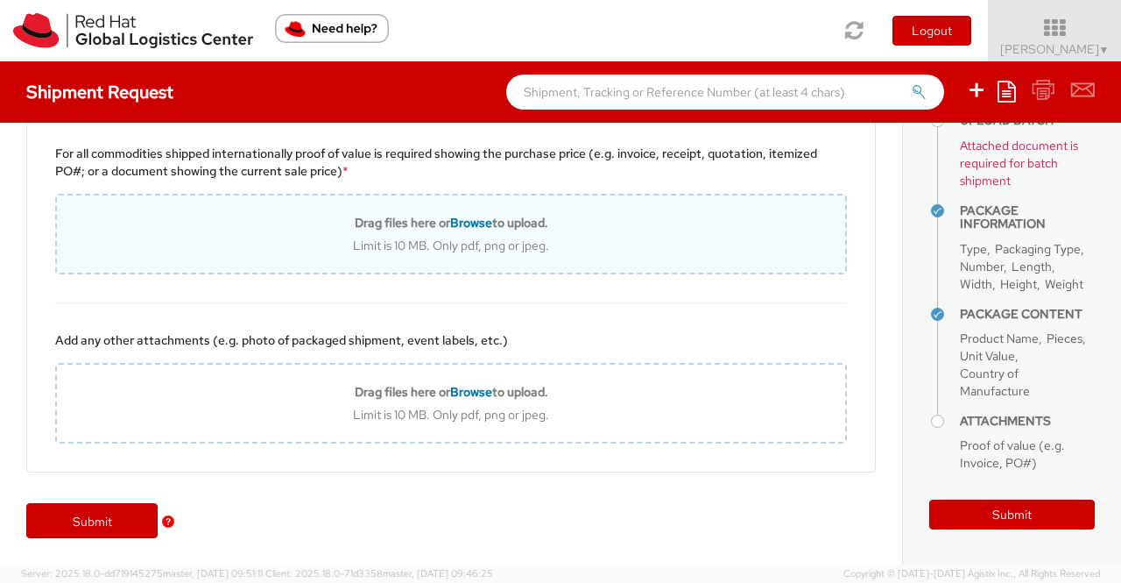
click at [463, 223] on span "Browse" at bounding box center [471, 223] width 42 height 16
type input "C:\fakepath\Value proof for NHO KIT.png"
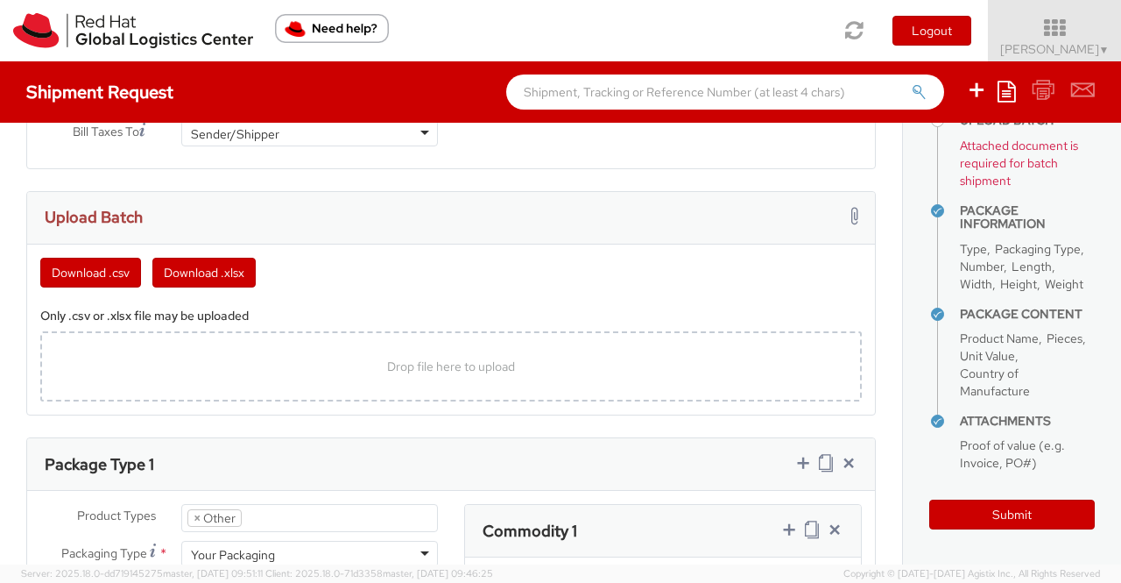
scroll to position [934, 0]
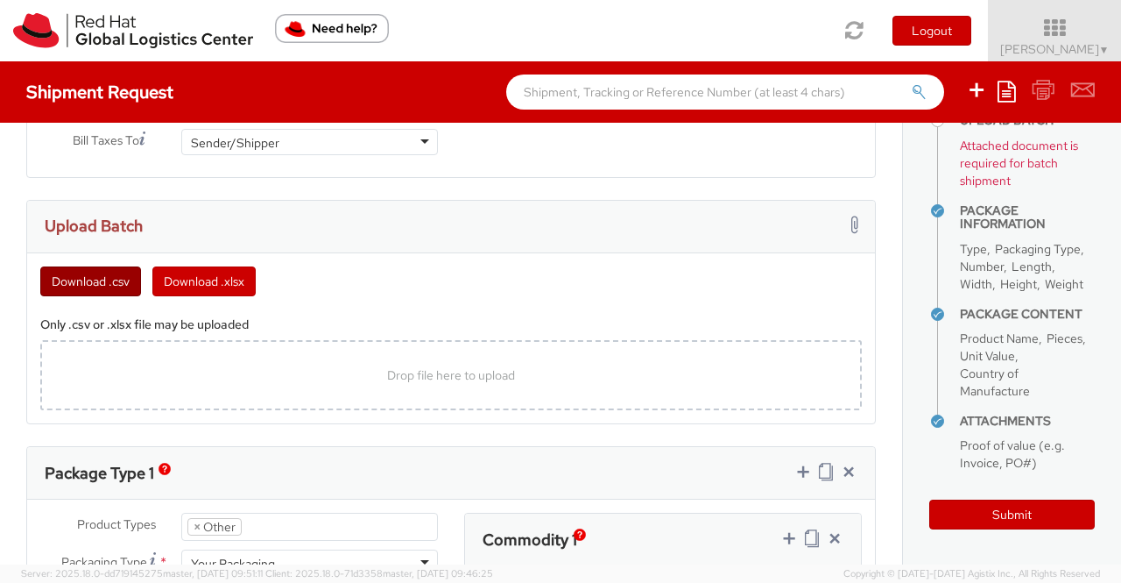
click at [120, 279] on button "Download .csv" at bounding box center [90, 281] width 101 height 30
